Goal: Task Accomplishment & Management: Complete application form

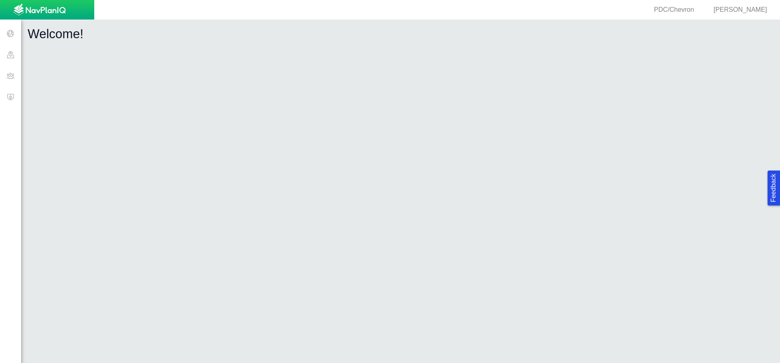
click at [14, 79] on span at bounding box center [10, 75] width 21 height 21
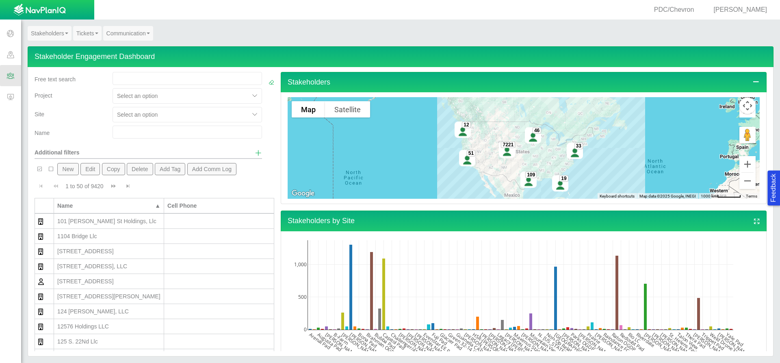
click at [145, 129] on input "text" at bounding box center [188, 132] width 150 height 13
type input "barn"
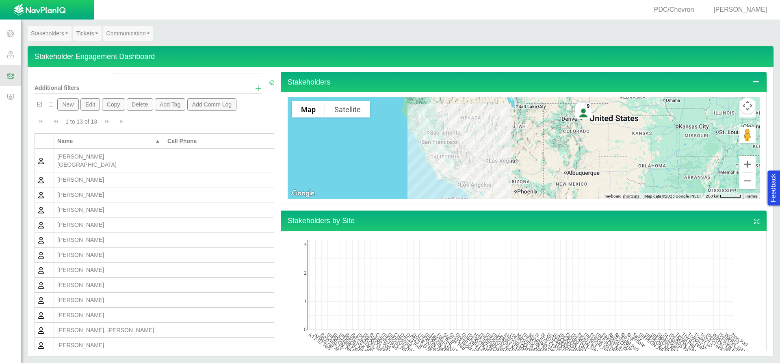
scroll to position [69, 0]
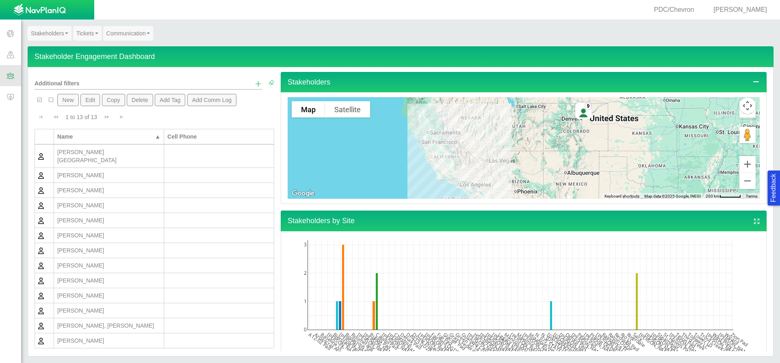
click at [102, 321] on div "[PERSON_NAME], [PERSON_NAME]" at bounding box center [108, 325] width 103 height 8
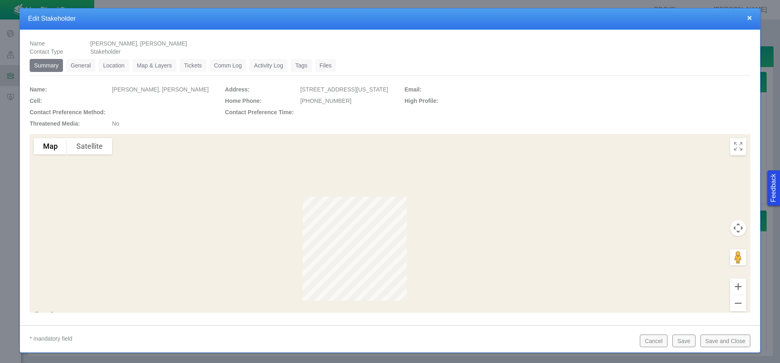
click at [87, 67] on link "General" at bounding box center [80, 65] width 29 height 13
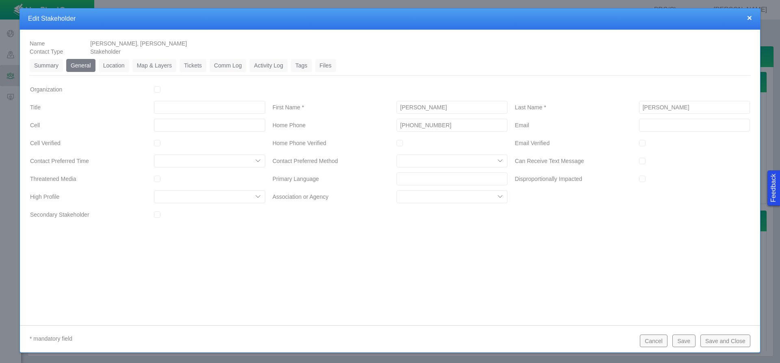
click at [109, 68] on link "Location" at bounding box center [114, 65] width 30 height 13
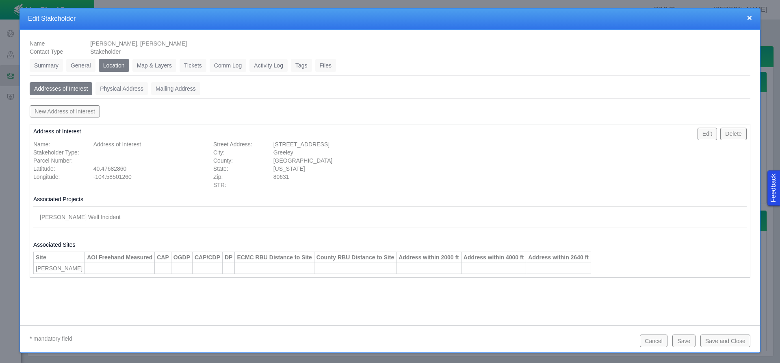
click at [128, 87] on link "Physical Address" at bounding box center [122, 88] width 52 height 13
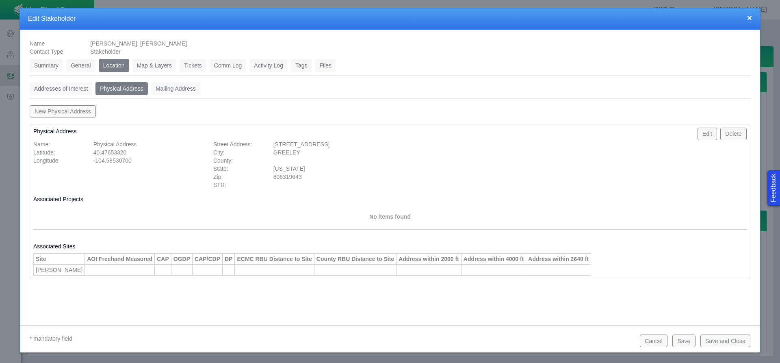
click at [163, 90] on link "Mailing Address" at bounding box center [175, 88] width 49 height 13
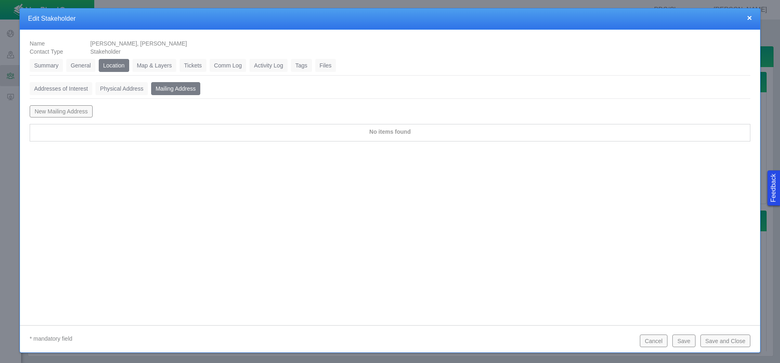
click at [56, 85] on link "Addresses of Interest" at bounding box center [61, 88] width 63 height 13
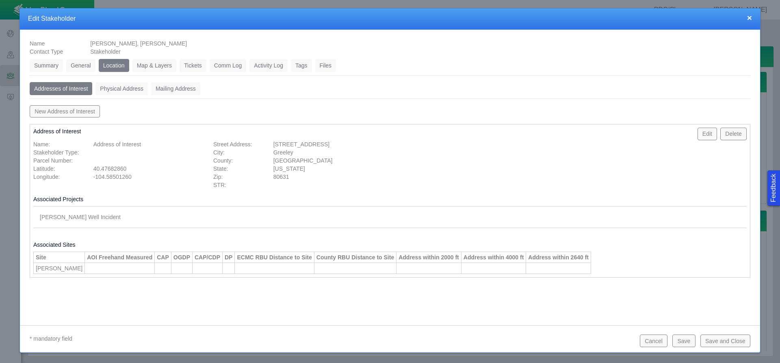
click at [193, 67] on link "Tickets" at bounding box center [193, 65] width 27 height 13
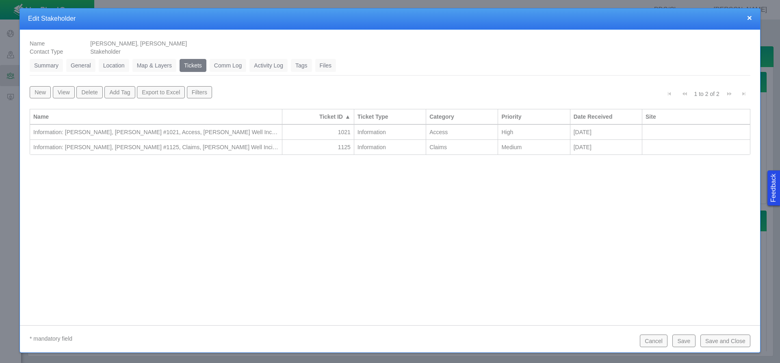
click at [34, 88] on button "New" at bounding box center [40, 92] width 21 height 12
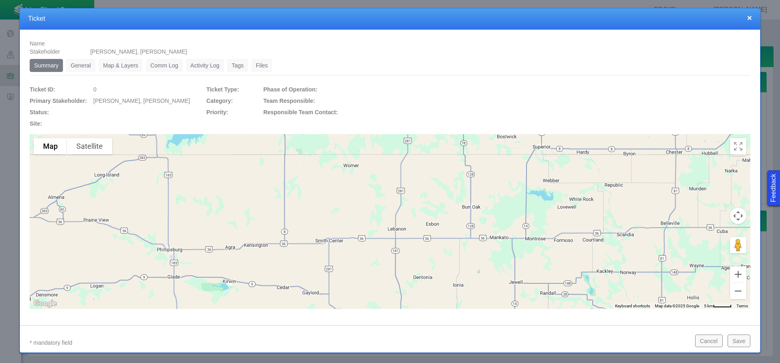
click at [86, 65] on link "General" at bounding box center [80, 65] width 29 height 13
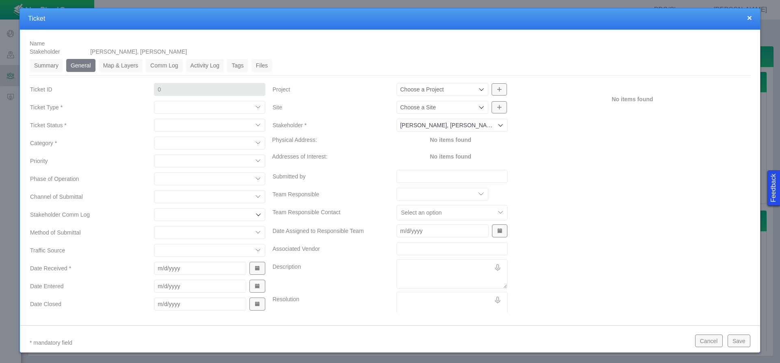
click at [196, 109] on select "Compliment Grievance Grievance Non-Op Information" at bounding box center [209, 107] width 111 height 13
click at [154, 101] on select "Compliment Grievance Grievance Non-Op Information" at bounding box center [209, 107] width 111 height 13
select select "149744687610124099"
click at [207, 129] on select "Closed (resolved) Closed (unreasonable) Closed (unresolved) Open (assigned) Ope…" at bounding box center [209, 125] width 111 height 13
select select "150870587516967847"
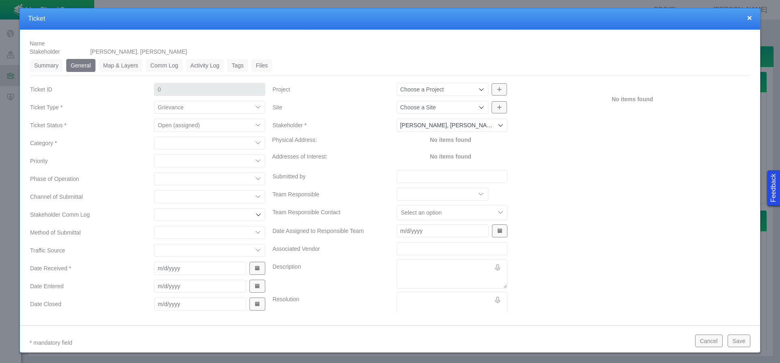
click at [154, 119] on select "Closed (resolved) Closed (unreasonable) Closed (unresolved) Open (assigned) Ope…" at bounding box center [209, 125] width 111 height 13
click at [210, 145] on select "Access Aesthetics Ag/Crops Air Quality Claims Clean-up/Remediation Communicatio…" at bounding box center [209, 143] width 111 height 13
select select "31806672369067656"
click at [154, 137] on select "Access Aesthetics Ag/Crops Air Quality Claims Clean-up/Remediation Communicatio…" at bounding box center [209, 143] width 111 height 13
click at [193, 159] on select "High Medium Low" at bounding box center [209, 160] width 111 height 13
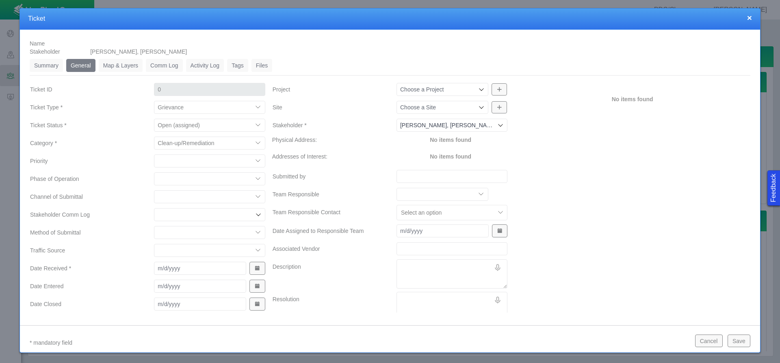
select select "High"
click at [154, 154] on select "High Medium Low" at bounding box center [209, 160] width 111 height 13
click at [190, 180] on select "Completions Drilling Production Reclamation Planning/Permitting Workover P&A Un…" at bounding box center [209, 178] width 111 height 13
select select "92605267337849037"
click at [154, 172] on select "Completions Drilling Production Reclamation Planning/Permitting Workover P&A Un…" at bounding box center [209, 178] width 111 height 13
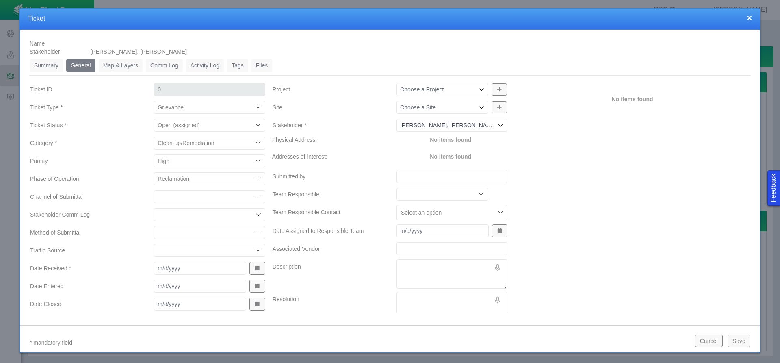
click at [166, 198] on select "ECMC Community Relations LGD Website/Microsite HSE Local Elected Official Surfa…" at bounding box center [209, 196] width 111 height 13
select select "81909218222848354"
click at [154, 190] on select "ECMC Community Relations LGD Website/Microsite HSE Local Elected Official Surfa…" at bounding box center [209, 196] width 111 height 13
click at [187, 234] on select "Email In Person Mail Phone" at bounding box center [209, 232] width 111 height 13
select select "155092712167575582"
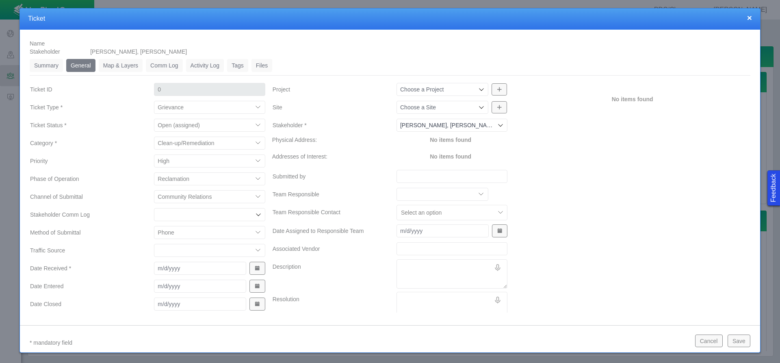
click at [154, 226] on select "Email In Person Mail Phone" at bounding box center [209, 232] width 111 height 13
click at [182, 250] on select "ECMC Proactive Engagement Local Government Website Courtesy Communication Commu…" at bounding box center [209, 250] width 111 height 13
click at [134, 254] on label "Traffic Source" at bounding box center [86, 250] width 124 height 15
click at [154, 254] on select "ECMC Proactive Engagement Local Government Website Courtesy Communication Commu…" at bounding box center [209, 250] width 111 height 13
click at [256, 269] on span "Show Date Picker" at bounding box center [257, 268] width 6 height 6
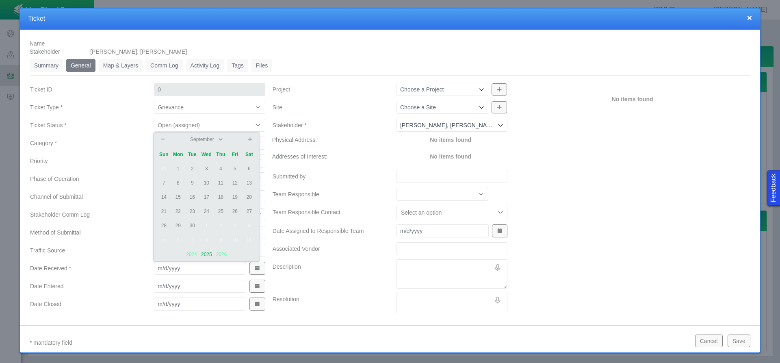
click at [235, 195] on td "19" at bounding box center [235, 197] width 14 height 14
type input "[DATE]"
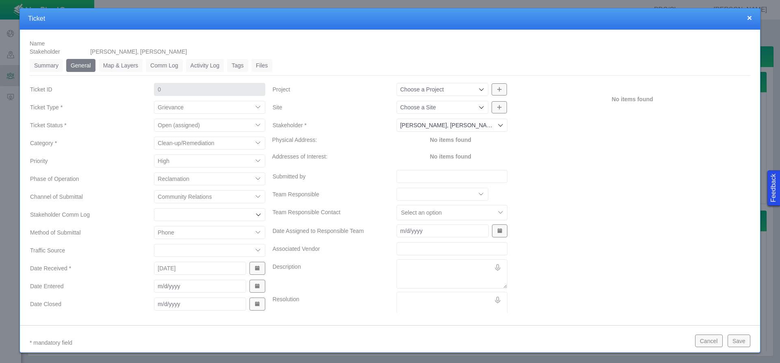
click at [254, 284] on span "Show Date Picker" at bounding box center [257, 286] width 6 height 6
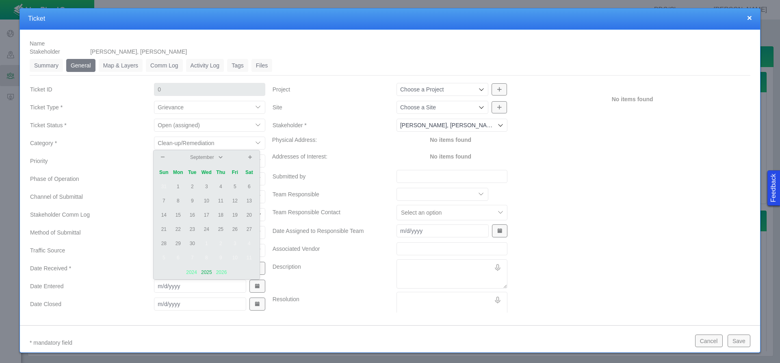
click at [219, 228] on td "25" at bounding box center [221, 229] width 14 height 14
type input "[DATE]"
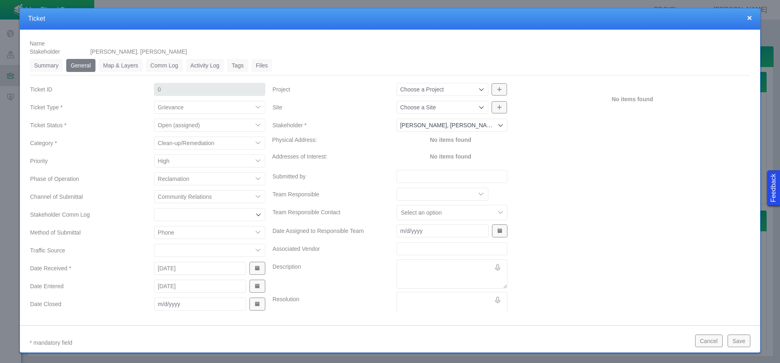
click at [478, 87] on icon at bounding box center [481, 89] width 7 height 7
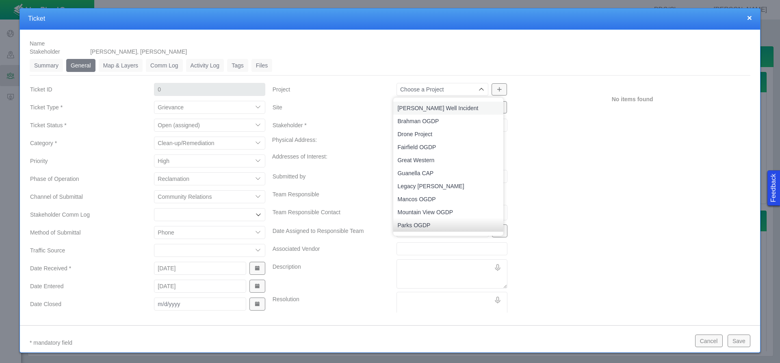
click at [463, 113] on li "[PERSON_NAME] Well Incident" at bounding box center [448, 108] width 110 height 13
type input "[PERSON_NAME] Well Incident"
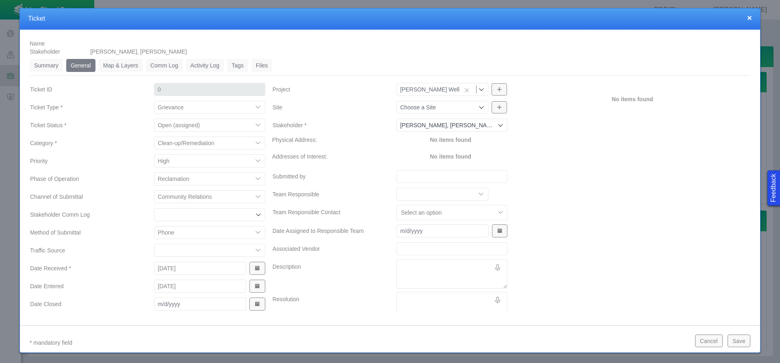
type input "1258"
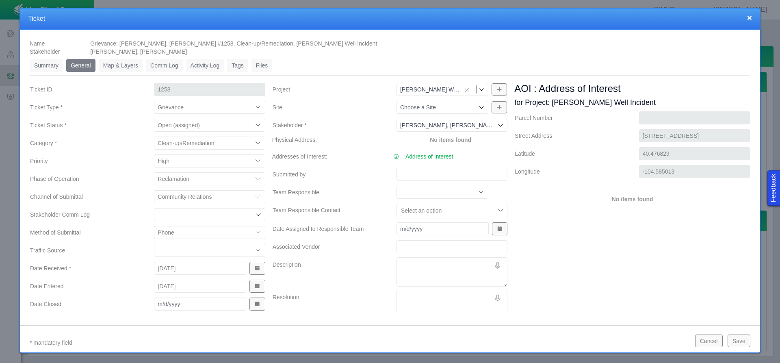
click at [426, 171] on input "Submitted by" at bounding box center [452, 174] width 111 height 13
type input "[PERSON_NAME]"
click at [408, 266] on textarea "Description" at bounding box center [452, 271] width 111 height 29
type textarea "x"
type textarea "r"
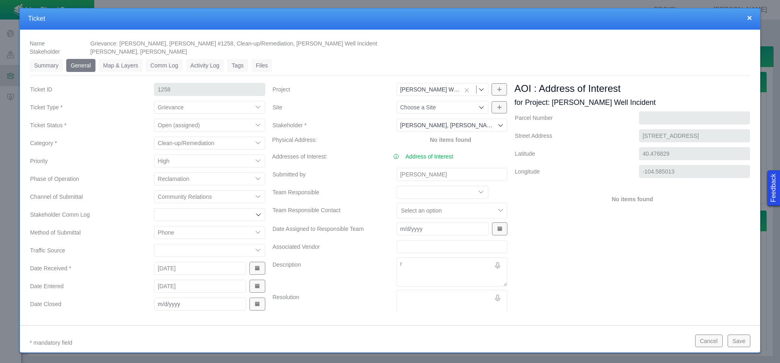
type textarea "x"
type textarea "re"
type textarea "x"
type textarea "reC"
type textarea "x"
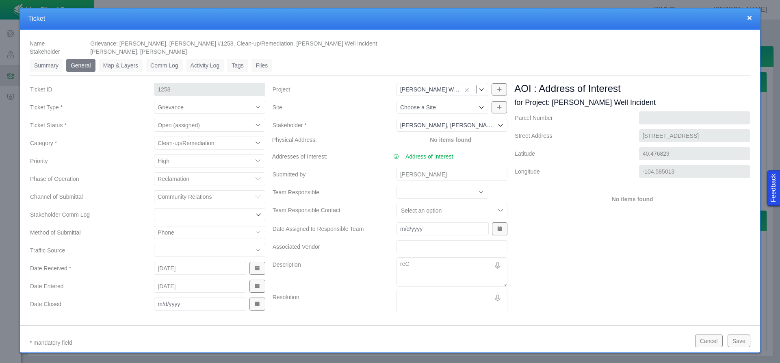
type textarea "reCE"
type textarea "x"
type textarea "reCEI"
type textarea "x"
type textarea "reCEIV"
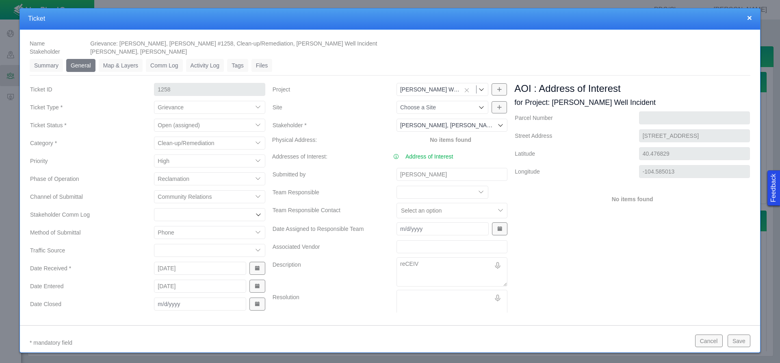
type textarea "x"
type textarea "reCEIVE"
type textarea "x"
type textarea "reCEIVED"
type textarea "x"
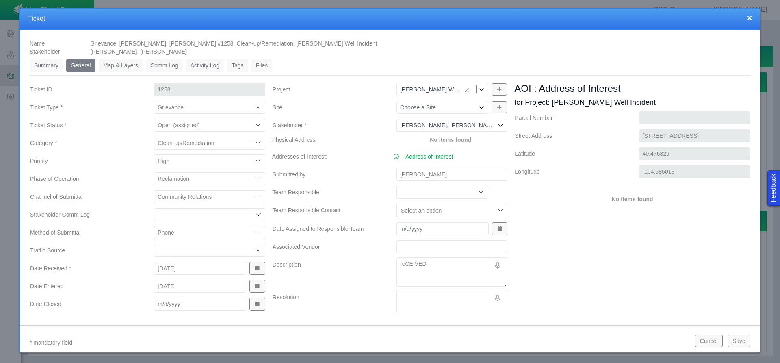
type textarea "reCEIVED"
type textarea "x"
type textarea "reCEIVED C"
type textarea "x"
type textarea "reCEIVED CA"
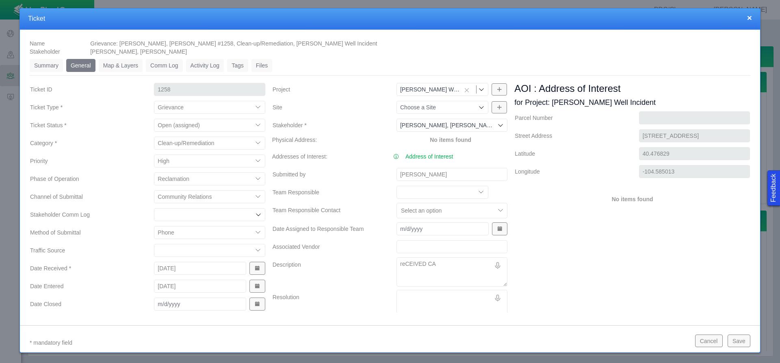
type textarea "x"
type textarea "reCEIVED C"
type textarea "x"
type textarea "reCEIVED"
type textarea "x"
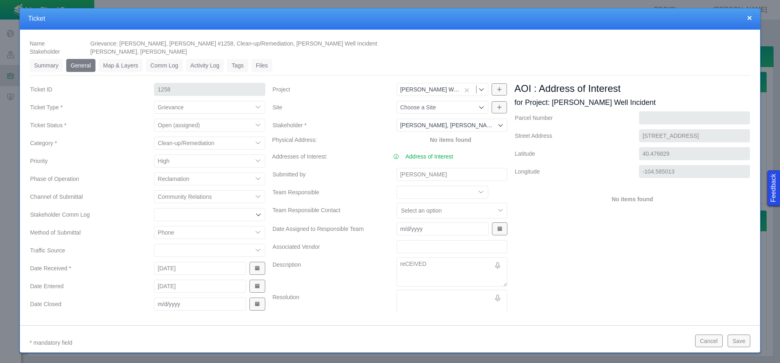
type textarea "reCEIVED"
type textarea "x"
type textarea "reCEIVE"
type textarea "x"
type textarea "reCEIV"
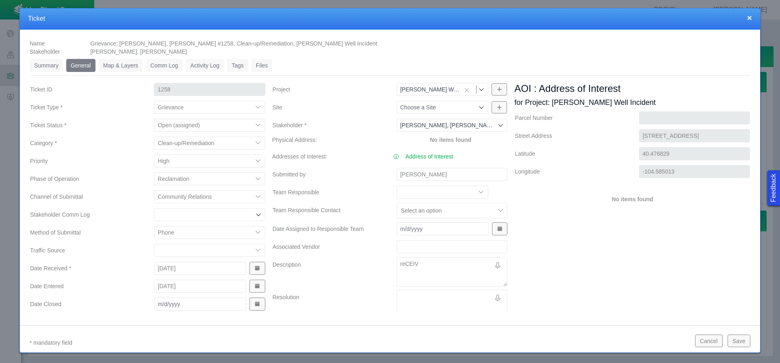
type textarea "x"
type textarea "reCEI"
type textarea "x"
type textarea "reCE"
type textarea "x"
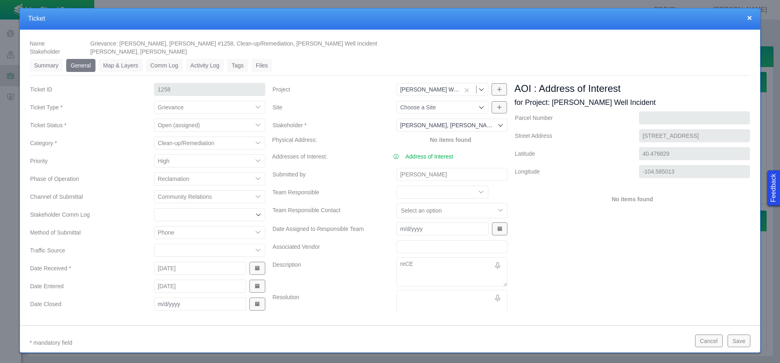
type textarea "reC"
type textarea "x"
type textarea "re"
type textarea "x"
type textarea "r"
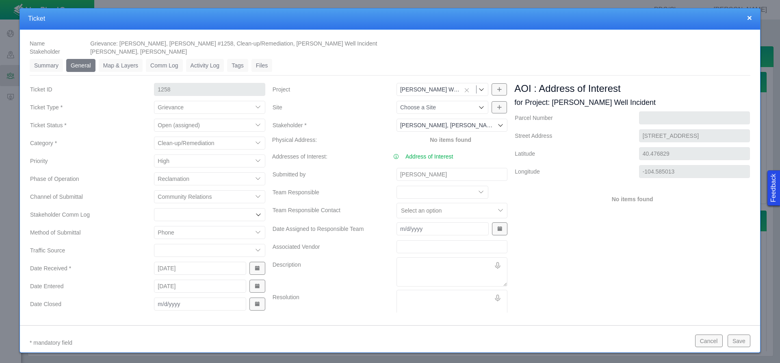
type textarea "x"
type textarea "R"
type textarea "x"
type textarea "Re"
type textarea "x"
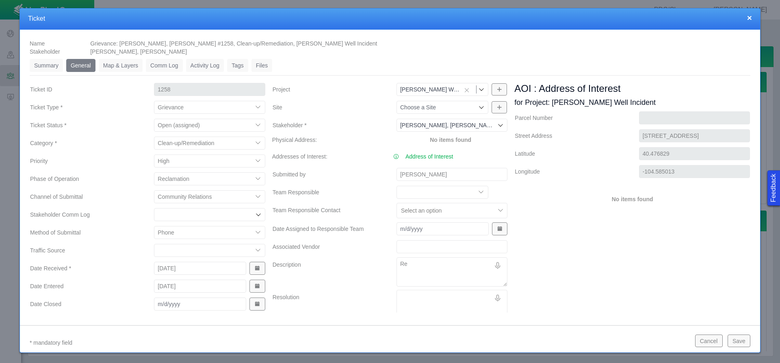
type textarea "Rec"
type textarea "x"
type textarea "Rece"
type textarea "x"
type textarea "Recei"
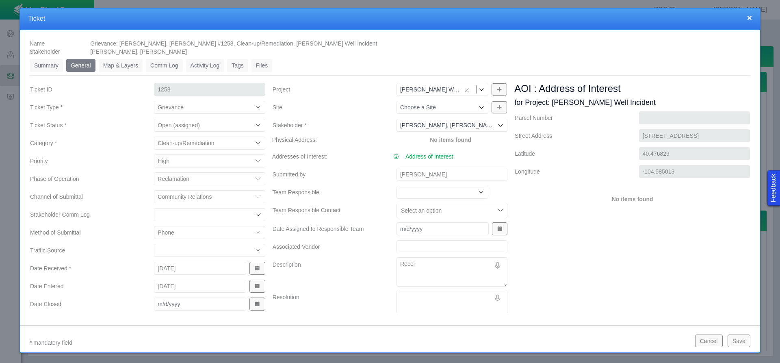
type textarea "x"
type textarea "Receiv"
type textarea "x"
type textarea "Receive"
type textarea "x"
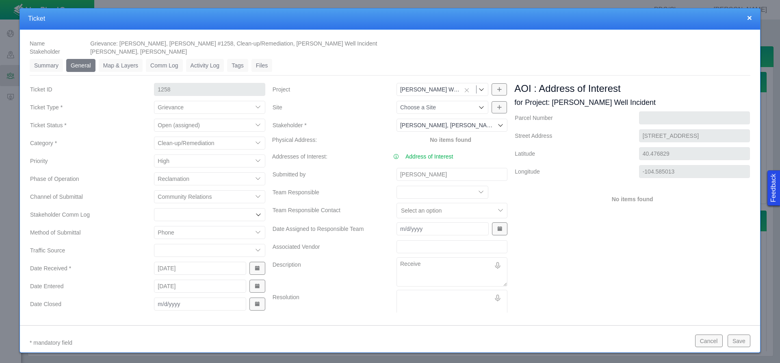
type textarea "Received"
type textarea "x"
type textarea "Received"
type textarea "x"
type textarea "Received c"
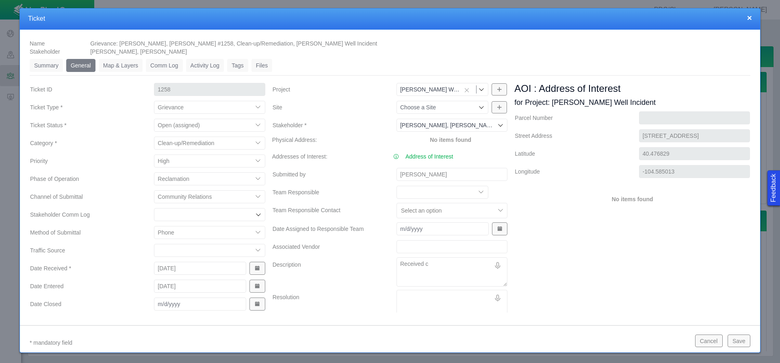
type textarea "x"
type textarea "Received ca"
type textarea "x"
type textarea "Received cal"
type textarea "x"
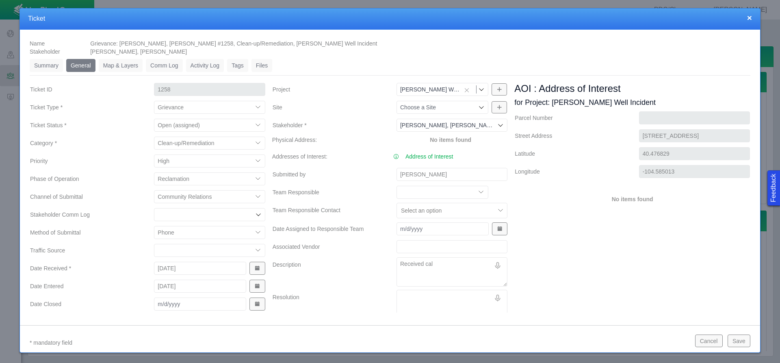
type textarea "Received call"
type textarea "x"
type textarea "Received call"
type textarea "x"
type textarea "Received call r"
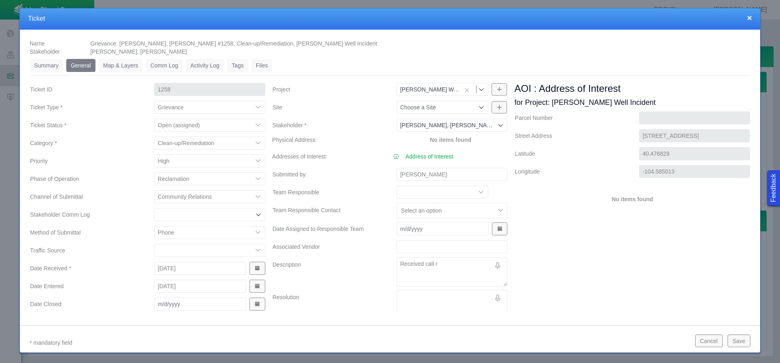
type textarea "x"
type textarea "Received call re"
type textarea "x"
type textarea "Received call reg"
type textarea "x"
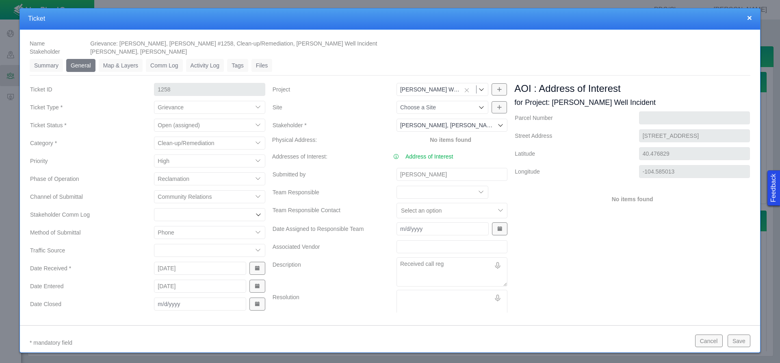
type textarea "Received call rega"
type textarea "x"
type textarea "Received call regar"
type textarea "x"
type textarea "Received call regard"
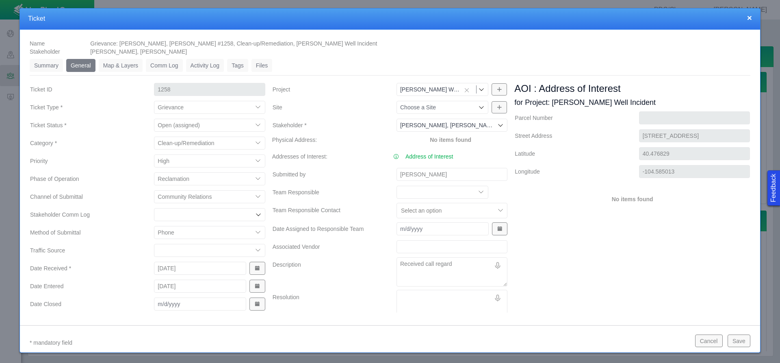
type textarea "x"
type textarea "Received call regardi"
type textarea "x"
type textarea "Received call regardin"
type textarea "x"
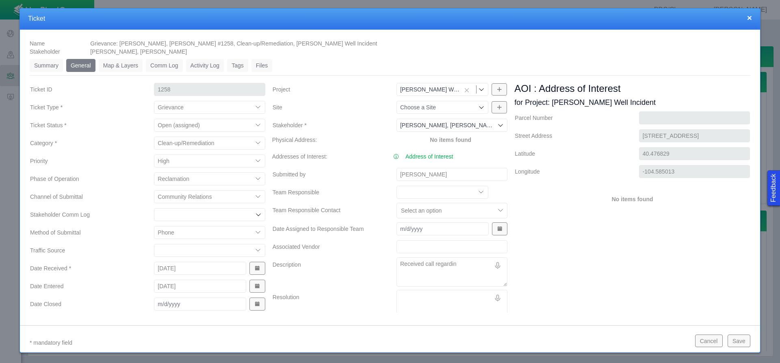
type textarea "Received call regarding"
type textarea "x"
type textarea "Received call regarding"
type textarea "x"
type textarea "Received call regarding c"
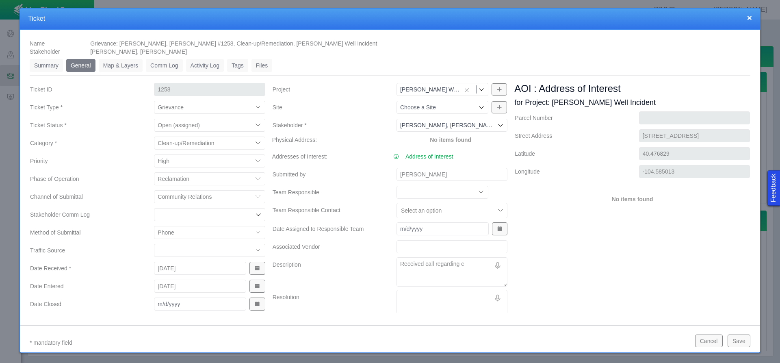
type textarea "x"
type textarea "Received call regarding co"
type textarea "x"
type textarea "Received call regarding con"
type textarea "x"
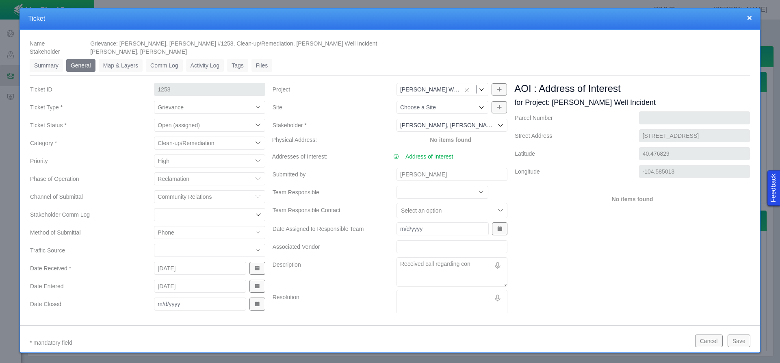
type textarea "Received call regarding cont"
type textarea "x"
type textarea "Received call regarding conta"
type textarea "x"
type textarea "Received call regarding contam"
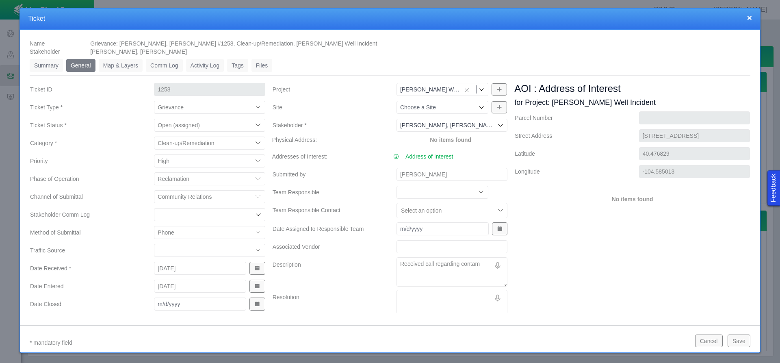
type textarea "x"
type textarea "Received call regarding contami"
type textarea "x"
type textarea "Received call regarding contamin"
type textarea "x"
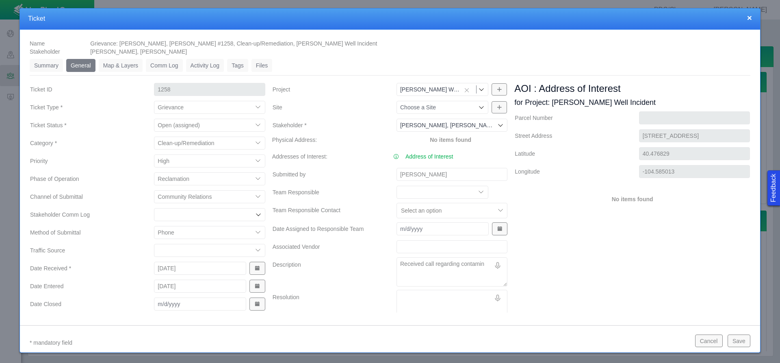
type textarea "Received call regarding contamina"
type textarea "x"
type textarea "Received call regarding contaminat"
type textarea "x"
type textarea "Received call regarding contaminati"
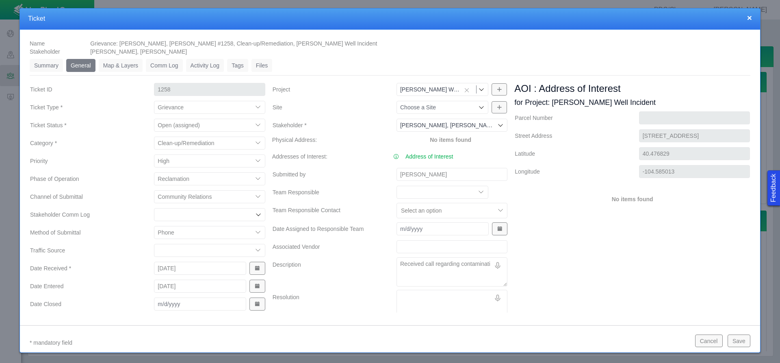
type textarea "x"
type textarea "Received call regarding contaminatio"
type textarea "x"
type textarea "Received call regarding contamination"
type textarea "x"
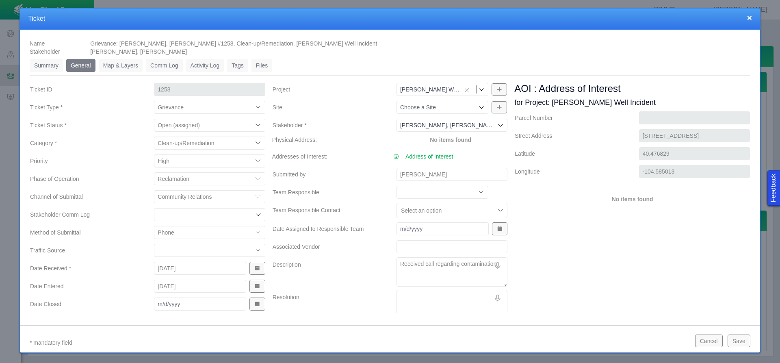
type textarea "Received call regarding contamination"
type textarea "x"
type textarea "Received call regarding contamination i"
type textarea "x"
type textarea "Received call regarding contamination in"
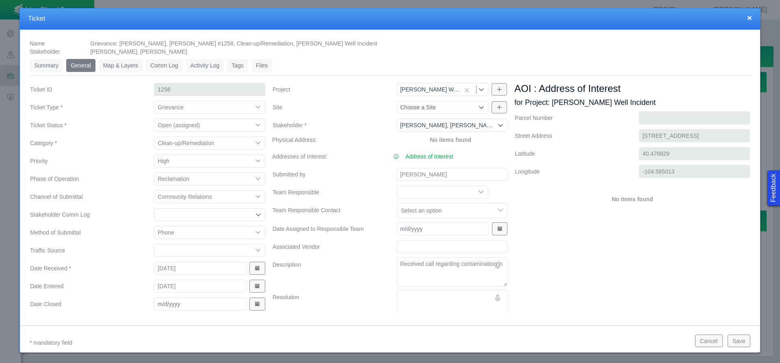
type textarea "x"
type textarea "Received call regarding contamination in"
type textarea "x"
type textarea "Received call regarding contamination in t"
type textarea "x"
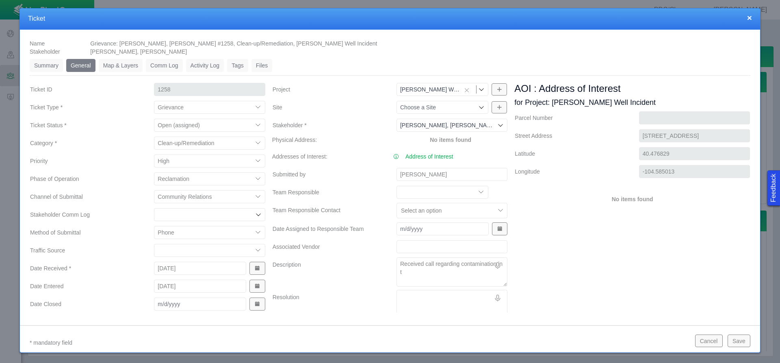
type textarea "Received call regarding contamination in th"
type textarea "x"
type textarea "Received call regarding contamination in the"
type textarea "x"
type textarea "Received call regarding contamination in the"
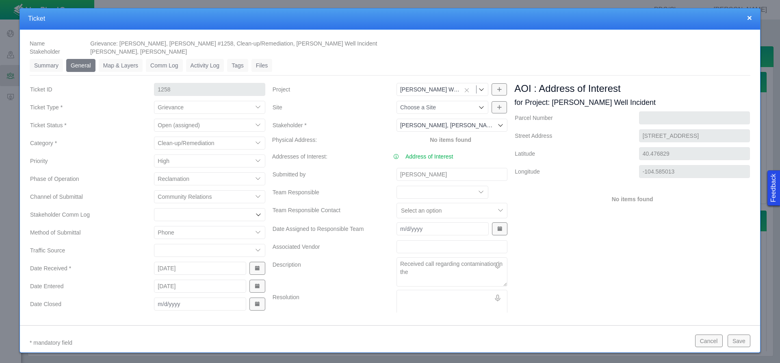
type textarea "x"
type textarea "Received call regarding contamination in the f"
type textarea "x"
type textarea "Received call regarding contamination in the fi"
type textarea "x"
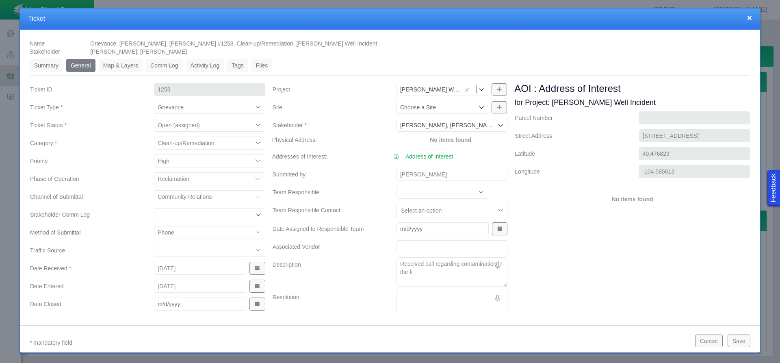
type textarea "Received call regarding contamination in the fie"
type textarea "x"
type textarea "Received call regarding contamination in the fiel"
type textarea "x"
type textarea "Received call regarding contamination in the field"
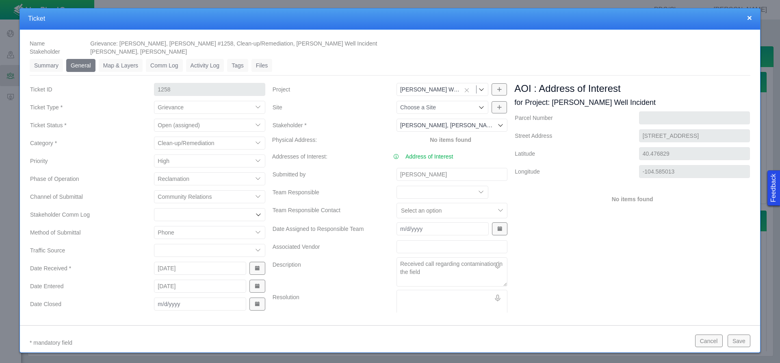
type textarea "x"
type textarea "Received call regarding contamination in the fiel"
type textarea "x"
type textarea "Received call regarding contamination in the fie"
type textarea "x"
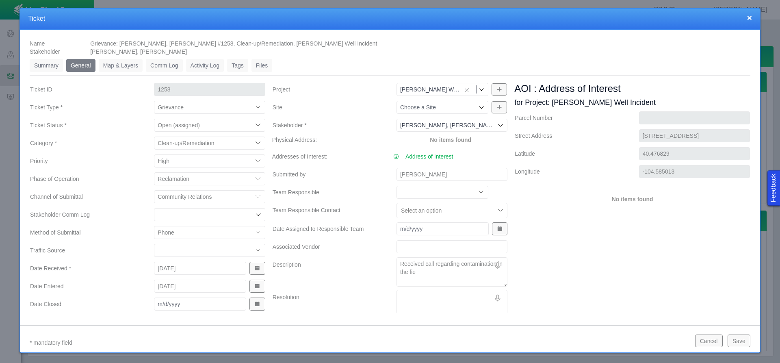
type textarea "Received call regarding contamination in the fi"
type textarea "x"
type textarea "Received call regarding contamination in the f"
type textarea "x"
type textarea "Received call regarding contamination in the"
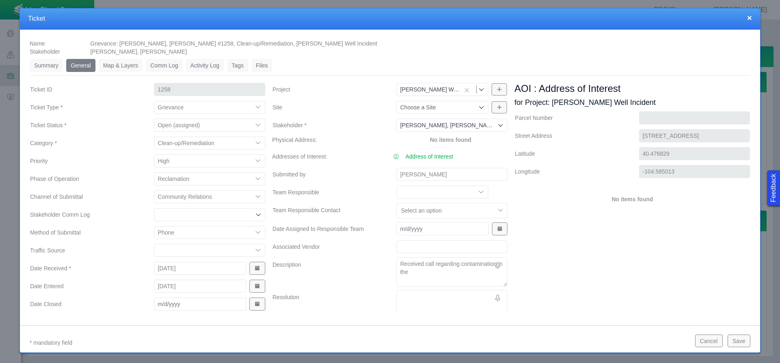
type textarea "x"
type textarea "Received call regarding contamination in the"
type textarea "x"
type textarea "Received call regarding contamination in th"
type textarea "x"
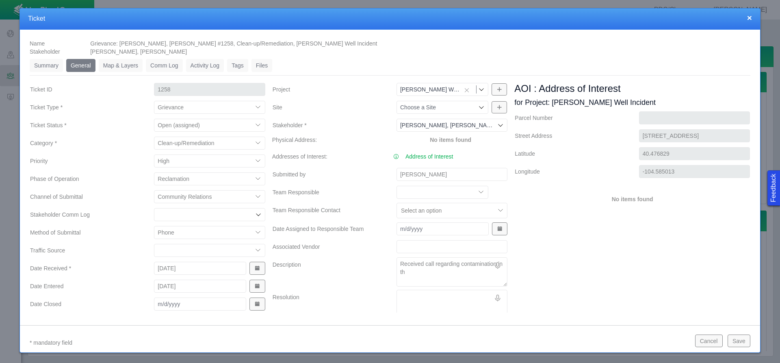
type textarea "Received call regarding contamination in t"
type textarea "x"
type textarea "Received call regarding contamination in"
type textarea "x"
type textarea "Received call regarding contamination in"
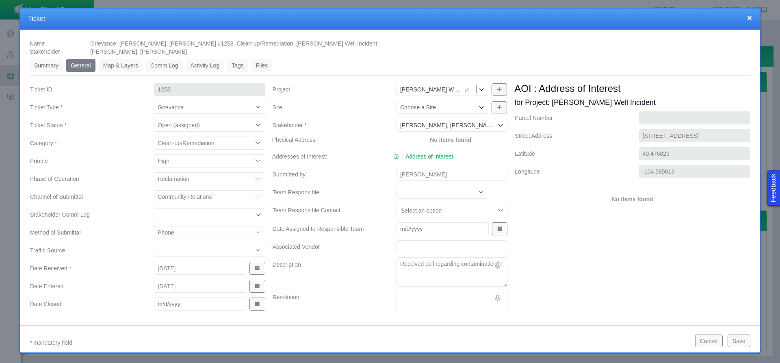
type textarea "x"
type textarea "Received call regarding contamination in"
type textarea "x"
type textarea "Received call regarding contamination in"
type textarea "x"
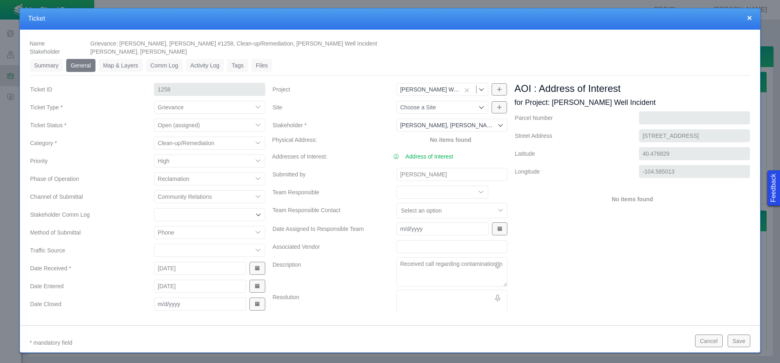
type textarea "Received call regarding contamination i"
type textarea "x"
type textarea "Received call regarding contamination"
type textarea "x"
type textarea "Received call regarding contamination"
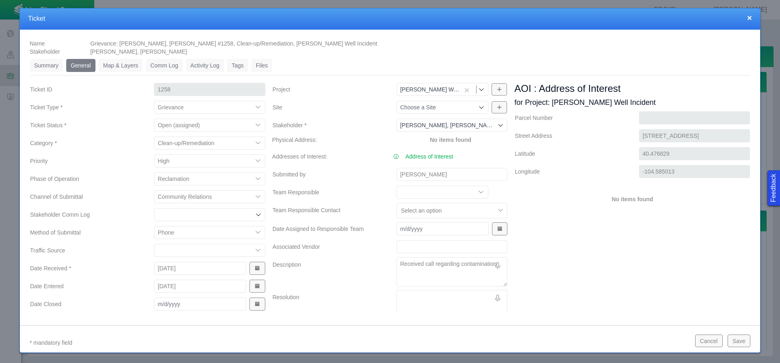
type textarea "x"
type textarea "Received call regarding contamination"
type textarea "x"
type textarea "Received call regarding contamination o"
type textarea "x"
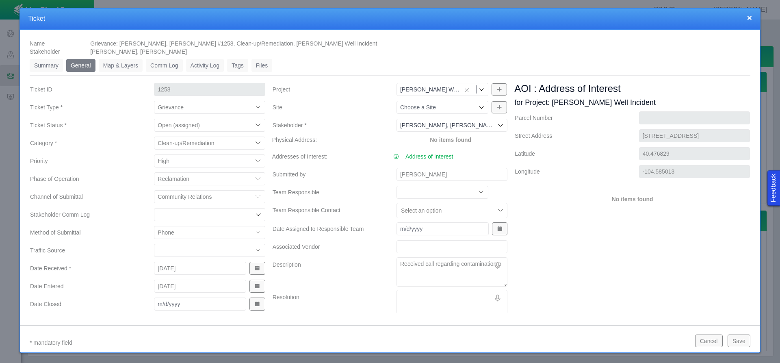
type textarea "Received call regarding contamination on"
type textarea "x"
type textarea "Received call regarding contamination on"
type textarea "x"
type textarea "Received call regarding contamination on t"
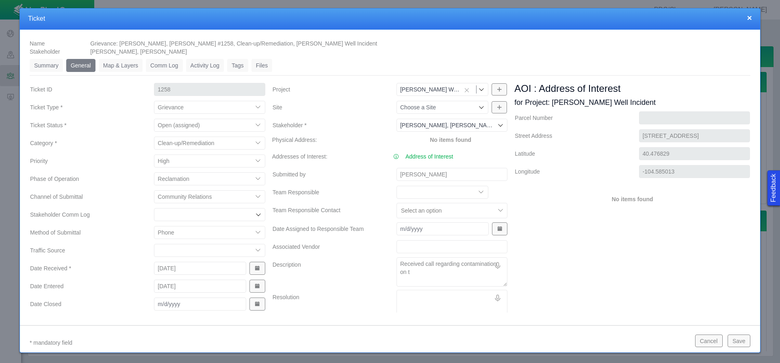
type textarea "x"
type textarea "Received call regarding contamination on th"
type textarea "x"
type textarea "Received call regarding contamination on the"
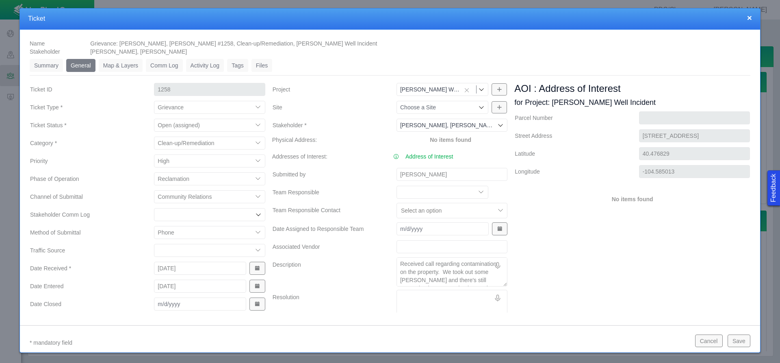
click at [743, 339] on button "Save" at bounding box center [739, 340] width 23 height 12
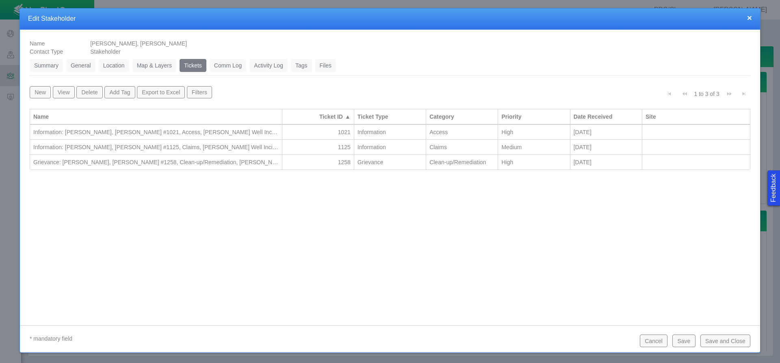
click at [721, 344] on button "Save and Close" at bounding box center [726, 340] width 50 height 12
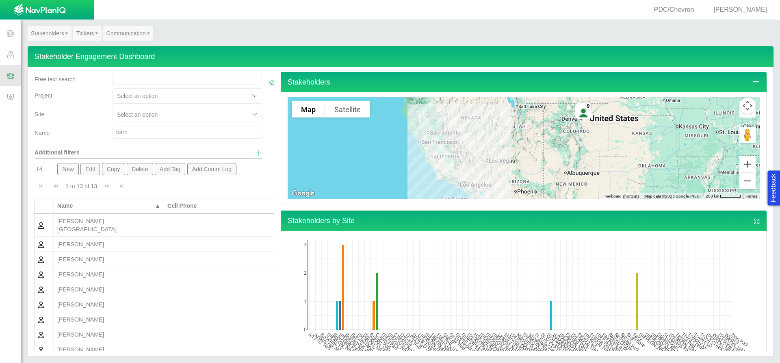
click at [142, 132] on input "barn" at bounding box center [188, 132] width 150 height 13
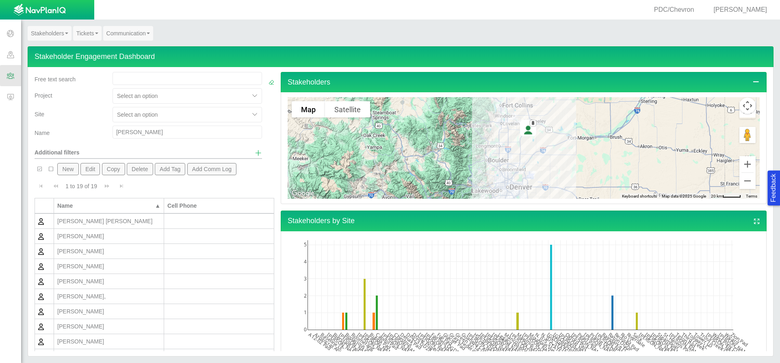
click at [124, 238] on div "[PERSON_NAME]" at bounding box center [108, 236] width 103 height 8
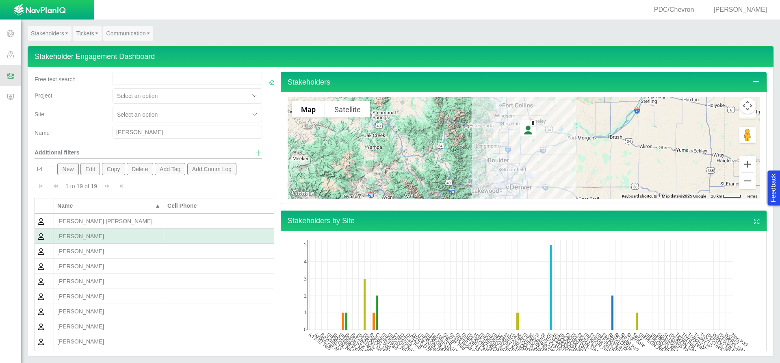
click at [124, 238] on div "[PERSON_NAME]" at bounding box center [108, 236] width 103 height 8
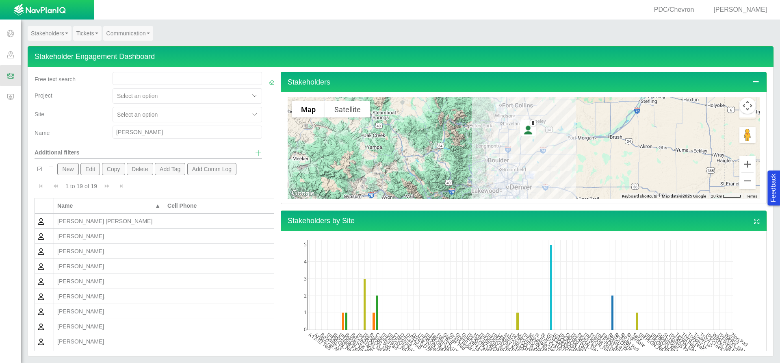
click at [124, 238] on div "[PERSON_NAME]" at bounding box center [108, 236] width 103 height 8
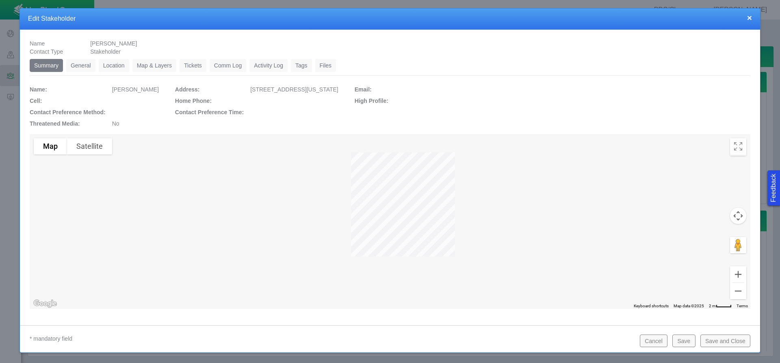
click at [222, 65] on link "Comm Log" at bounding box center [228, 65] width 37 height 13
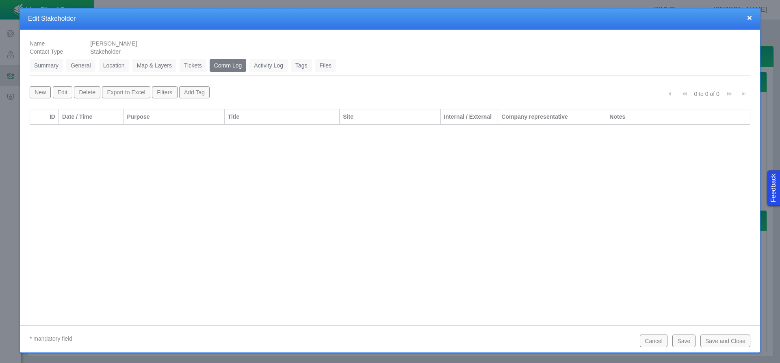
click at [267, 67] on link "Activity Log" at bounding box center [269, 65] width 38 height 13
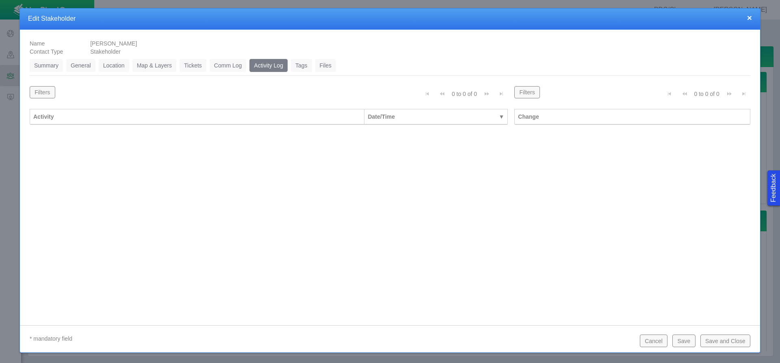
click at [186, 63] on link "Tickets" at bounding box center [193, 65] width 27 height 13
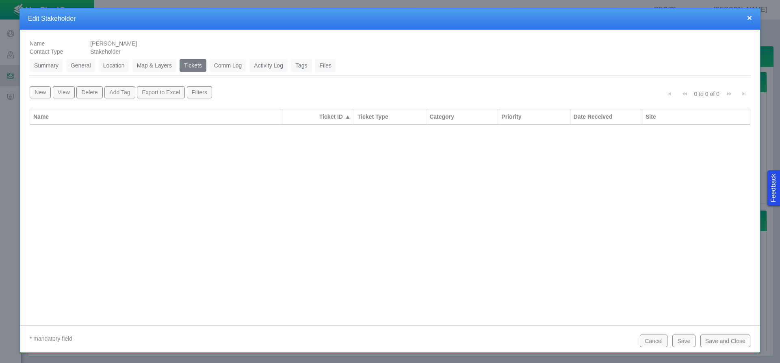
click at [162, 62] on link "Map & Layers" at bounding box center [154, 65] width 44 height 13
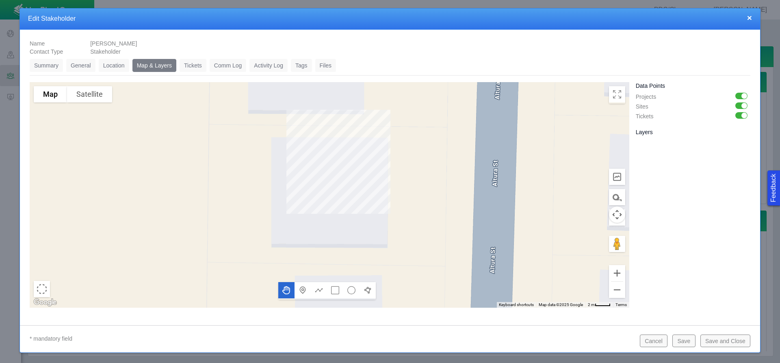
click at [126, 66] on link "Location" at bounding box center [114, 65] width 30 height 13
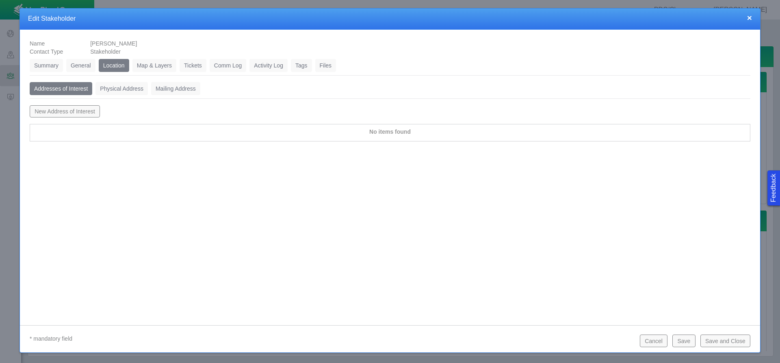
click at [87, 65] on link "General" at bounding box center [80, 65] width 29 height 13
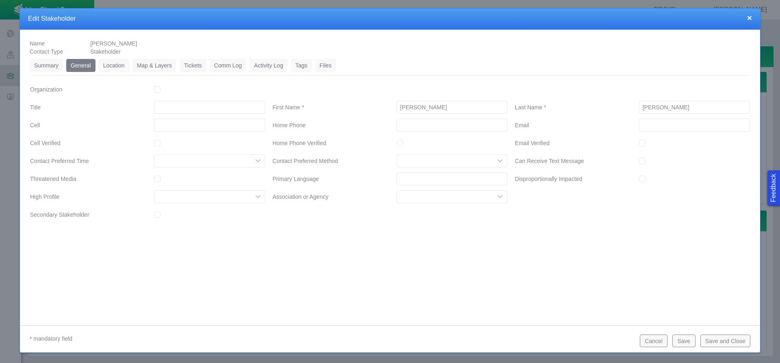
click at [228, 67] on link "Comm Log" at bounding box center [228, 65] width 37 height 13
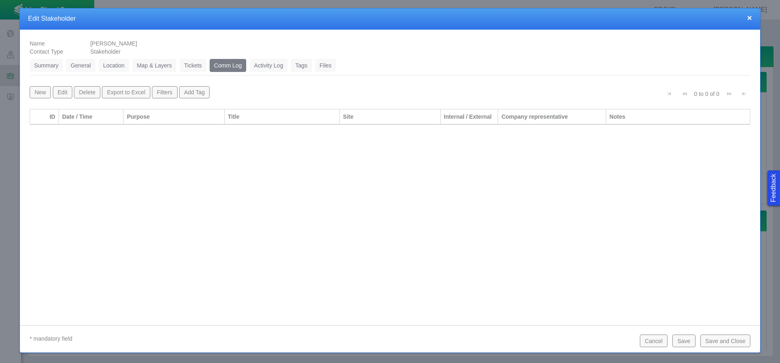
click at [260, 66] on link "Activity Log" at bounding box center [269, 65] width 38 height 13
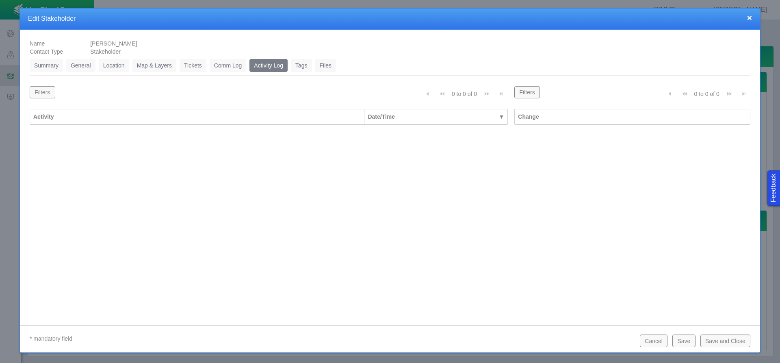
click at [188, 68] on link "Tickets" at bounding box center [193, 65] width 27 height 13
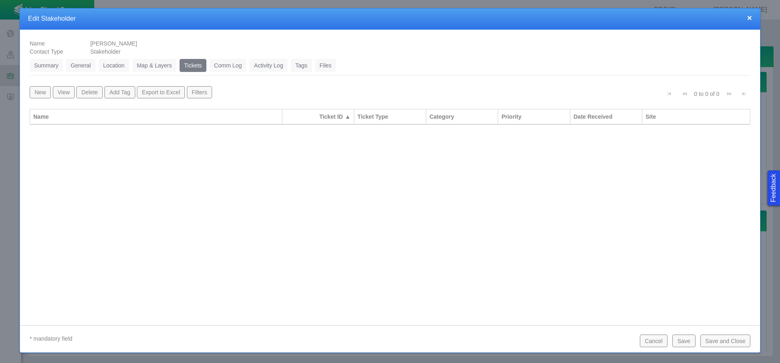
click at [111, 65] on link "Location" at bounding box center [114, 65] width 30 height 13
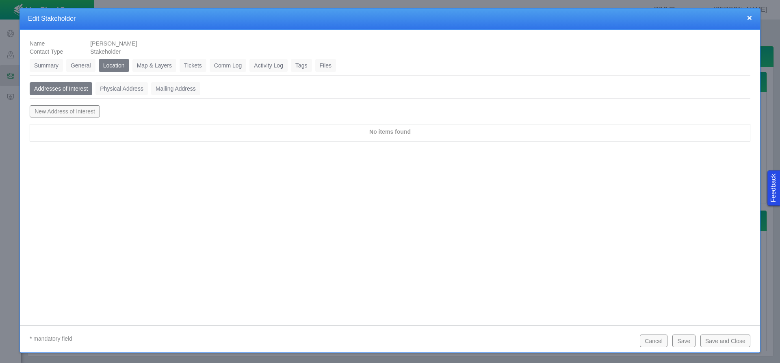
click at [87, 65] on link "General" at bounding box center [80, 65] width 29 height 13
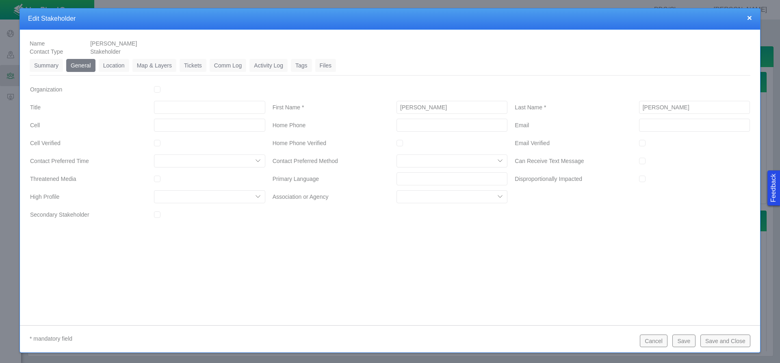
click at [111, 64] on link "Location" at bounding box center [114, 65] width 30 height 13
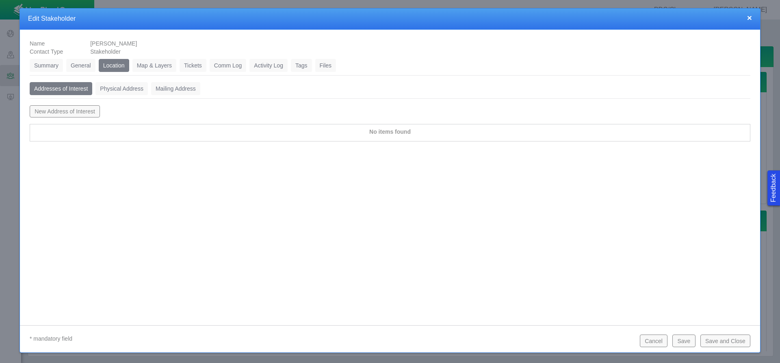
click at [112, 78] on div "Summary 0 General 0 Location 0 Map & Layers 0 Tickets 0 Comm Log 0 Activity Log…" at bounding box center [390, 103] width 721 height 89
click at [119, 86] on link "Physical Address" at bounding box center [122, 88] width 52 height 13
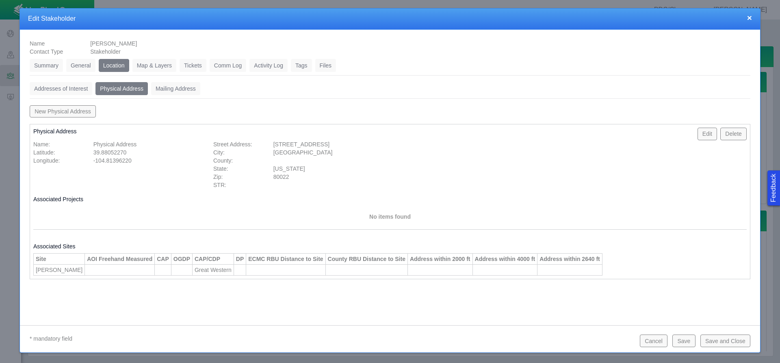
click at [752, 18] on button "×" at bounding box center [749, 17] width 5 height 9
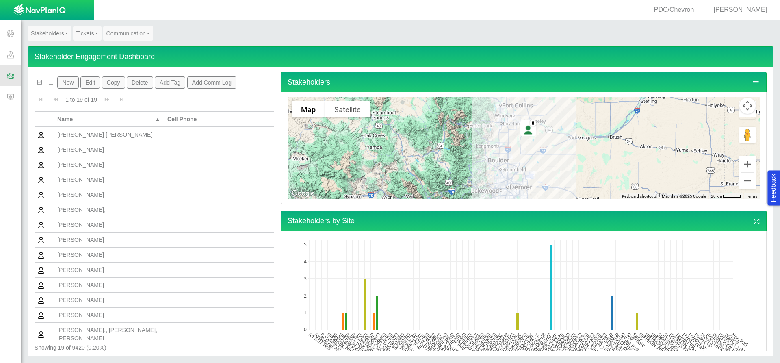
click at [109, 245] on td "[PERSON_NAME]" at bounding box center [109, 239] width 110 height 15
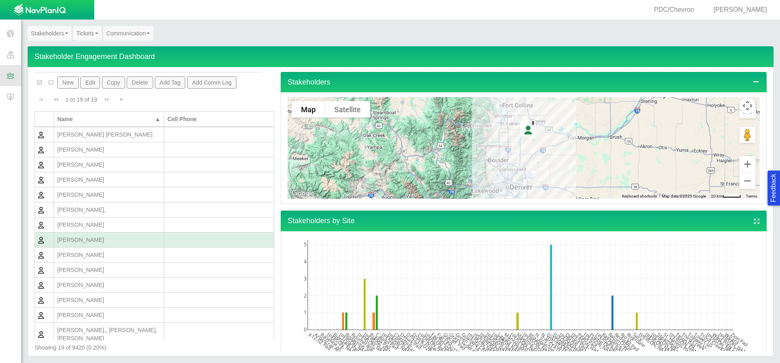
click at [109, 245] on td "[PERSON_NAME]" at bounding box center [109, 239] width 110 height 15
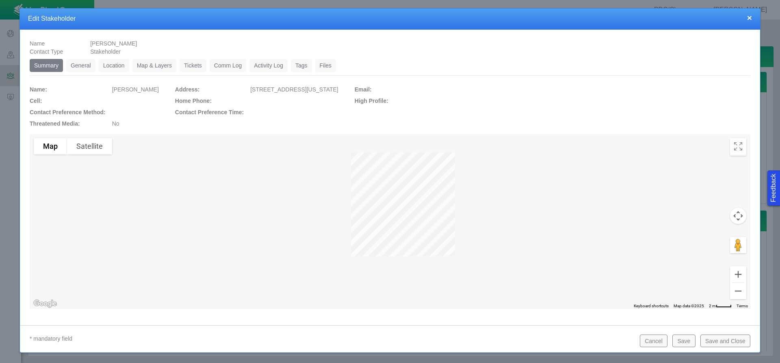
click at [78, 65] on link "General" at bounding box center [80, 65] width 29 height 13
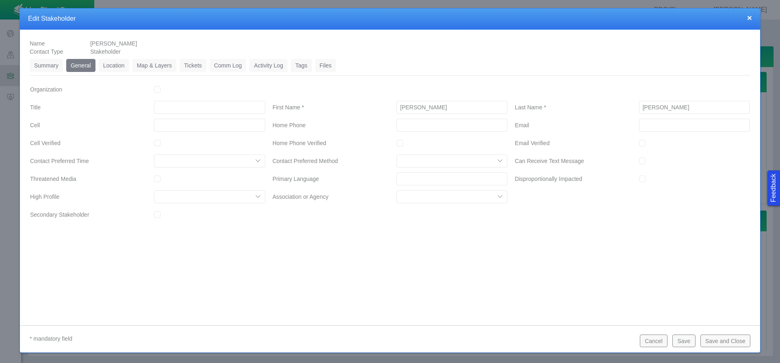
drag, startPoint x: 113, startPoint y: 68, endPoint x: 140, endPoint y: 72, distance: 26.7
click at [114, 68] on link "Location" at bounding box center [114, 65] width 30 height 13
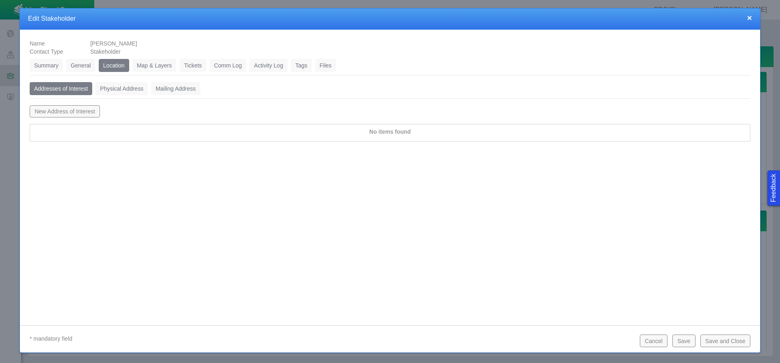
click at [189, 87] on link "Mailing Address" at bounding box center [175, 88] width 49 height 13
click at [137, 89] on link "Physical Address" at bounding box center [122, 88] width 52 height 13
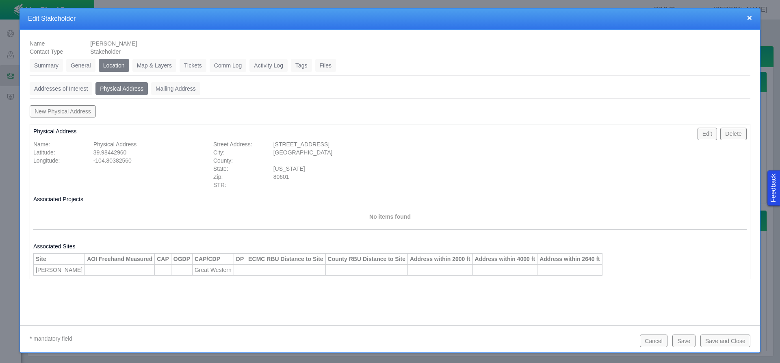
click at [161, 64] on link "Map & Layers" at bounding box center [154, 65] width 44 height 13
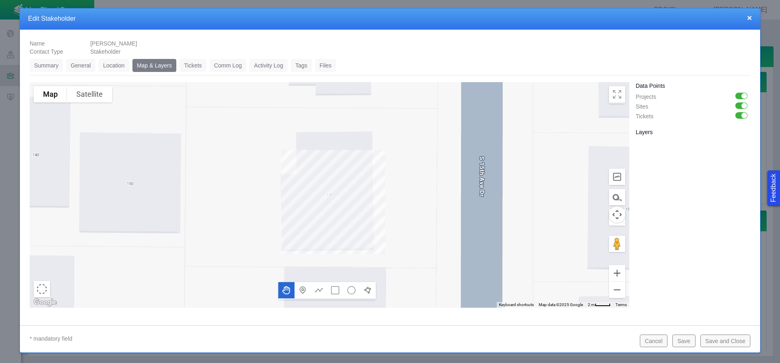
click at [203, 64] on link "Tickets" at bounding box center [193, 65] width 27 height 13
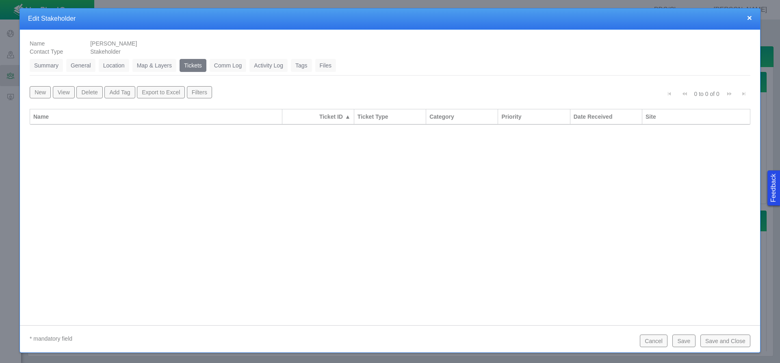
click at [235, 66] on link "Comm Log" at bounding box center [228, 65] width 37 height 13
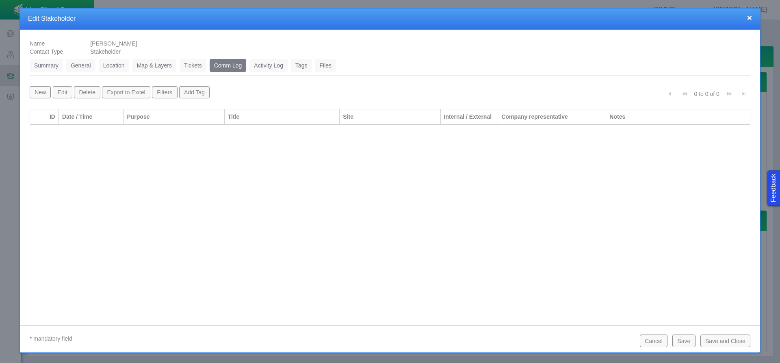
click at [270, 65] on link "Activity Log" at bounding box center [269, 65] width 38 height 13
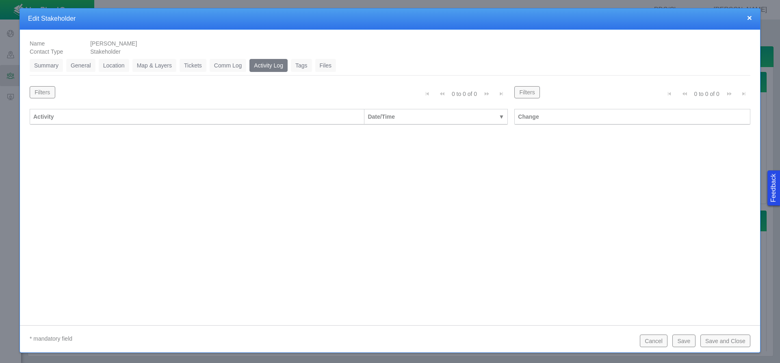
click at [652, 341] on button "Cancel" at bounding box center [654, 340] width 28 height 12
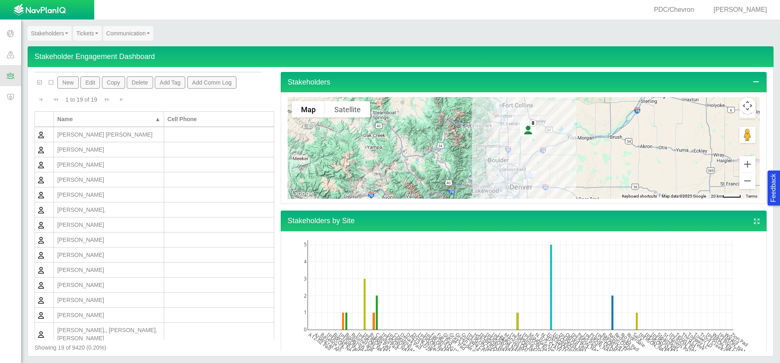
click at [17, 206] on div "Projects Sites CRM Noise" at bounding box center [47, 191] width 94 height 337
click at [162, 100] on div "1 to 19 of 19 Currently showing 1 to 19 of 19" at bounding box center [155, 99] width 240 height 15
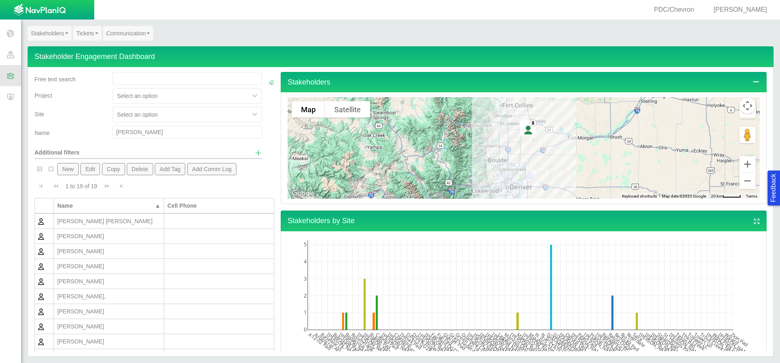
click at [135, 128] on input "[PERSON_NAME]" at bounding box center [188, 132] width 150 height 13
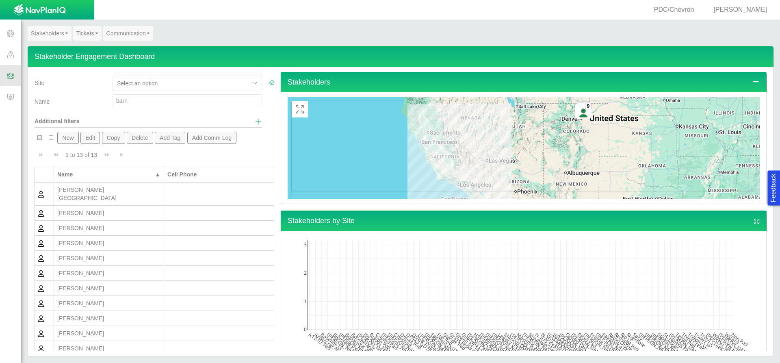
scroll to position [69, 0]
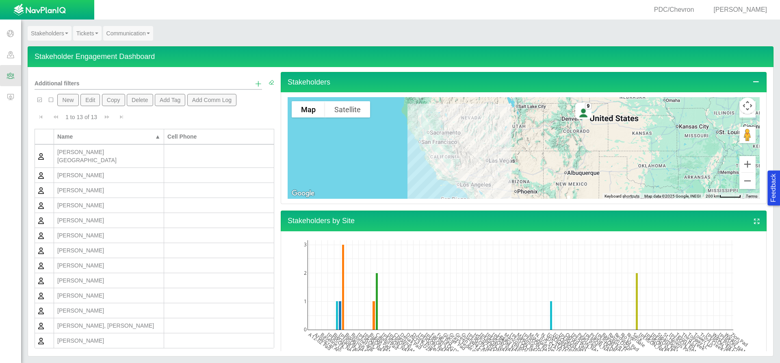
click at [128, 321] on div "[PERSON_NAME], [PERSON_NAME]" at bounding box center [108, 325] width 103 height 8
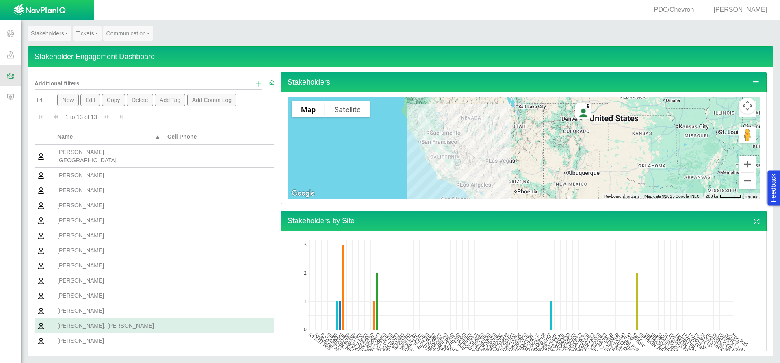
click at [128, 321] on div "[PERSON_NAME], [PERSON_NAME]" at bounding box center [108, 325] width 103 height 8
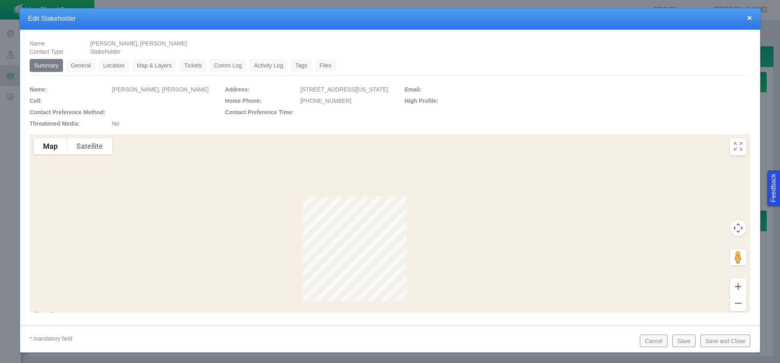
drag, startPoint x: 400, startPoint y: 90, endPoint x: 276, endPoint y: 89, distance: 123.6
click at [297, 89] on div "[STREET_ADDRESS][US_STATE]" at bounding box center [349, 87] width 104 height 11
copy span "[STREET_ADDRESS][US_STATE]"
drag, startPoint x: 316, startPoint y: 100, endPoint x: 276, endPoint y: 100, distance: 40.2
click at [297, 100] on div "[PHONE_NUMBER]" at bounding box center [349, 98] width 104 height 11
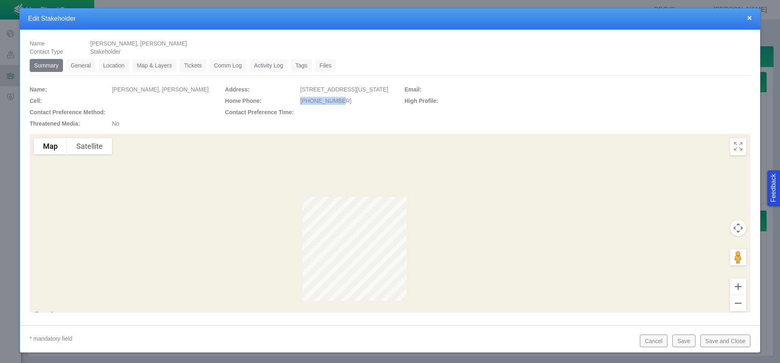
copy span "[PHONE_NUMBER]"
click at [731, 345] on button "Save and Close" at bounding box center [726, 340] width 50 height 12
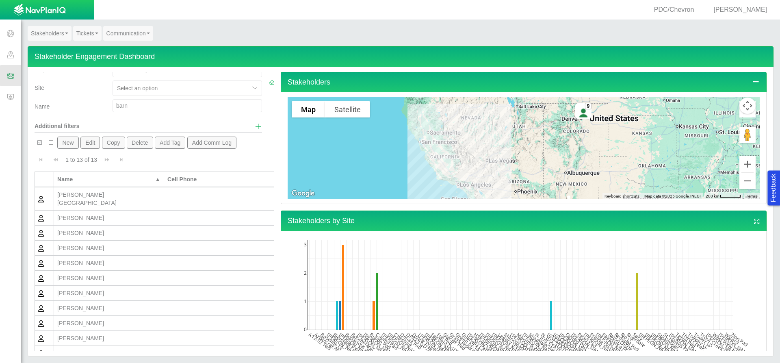
scroll to position [0, 0]
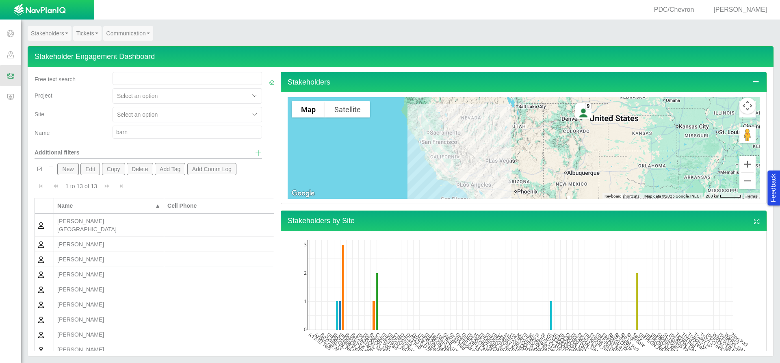
drag, startPoint x: 139, startPoint y: 133, endPoint x: 90, endPoint y: 133, distance: 49.2
click at [90, 133] on div "Name barn" at bounding box center [148, 134] width 234 height 16
drag, startPoint x: 141, startPoint y: 138, endPoint x: 138, endPoint y: 134, distance: 4.7
click at [141, 138] on input "barn" at bounding box center [188, 132] width 150 height 13
drag, startPoint x: 118, startPoint y: 130, endPoint x: 102, endPoint y: 130, distance: 15.9
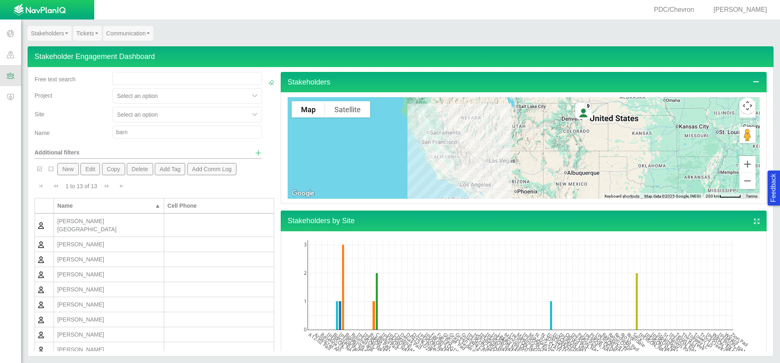
click at [102, 130] on div "Name barn" at bounding box center [148, 134] width 234 height 16
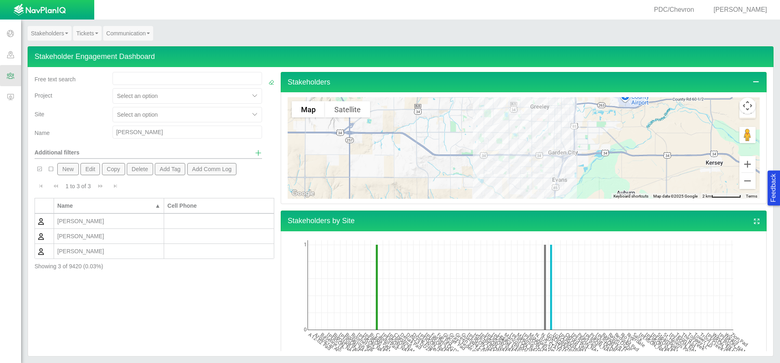
drag, startPoint x: 148, startPoint y: 134, endPoint x: 101, endPoint y: 128, distance: 47.5
click at [101, 128] on div "Name [PERSON_NAME]" at bounding box center [148, 134] width 234 height 16
click at [136, 133] on input "[PERSON_NAME]" at bounding box center [188, 132] width 150 height 13
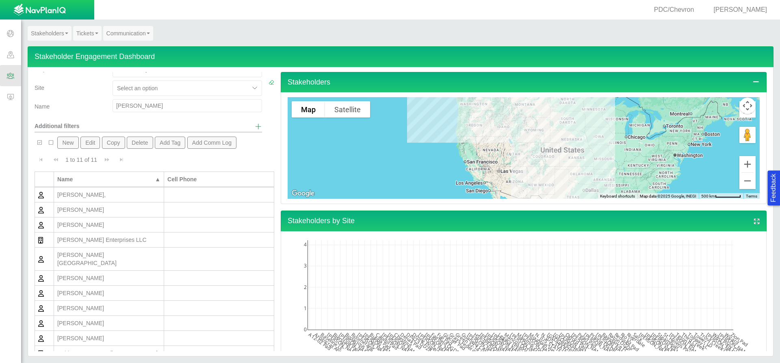
scroll to position [39, 0]
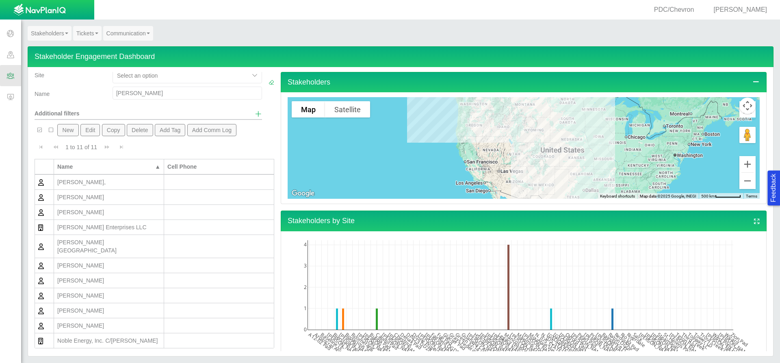
drag, startPoint x: 156, startPoint y: 93, endPoint x: 90, endPoint y: 95, distance: 66.3
click at [90, 95] on div "Name [PERSON_NAME]" at bounding box center [148, 95] width 234 height 16
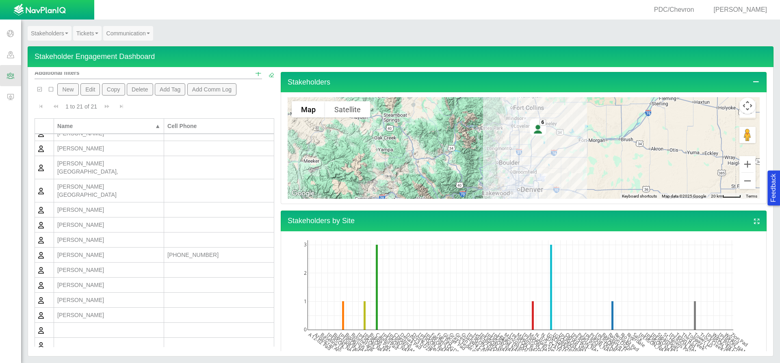
scroll to position [103, 0]
click at [68, 90] on button "New" at bounding box center [67, 89] width 21 height 12
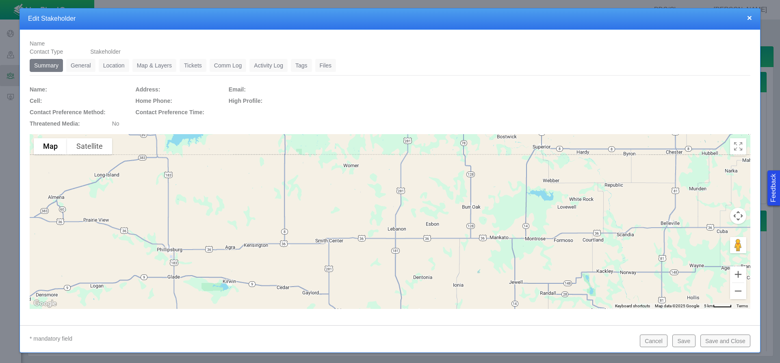
click at [81, 66] on link "General" at bounding box center [80, 65] width 29 height 13
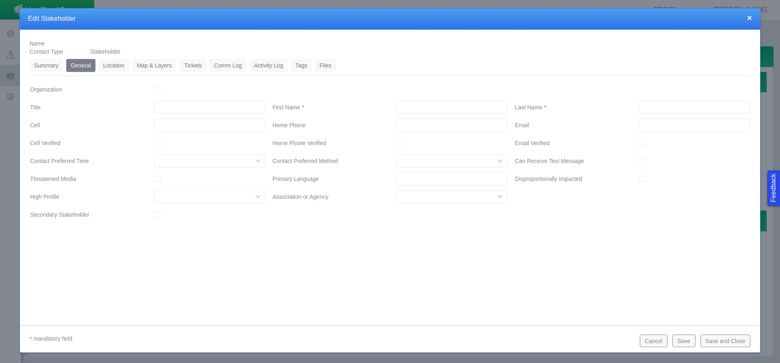
click at [419, 105] on input "First Name *" at bounding box center [452, 107] width 111 height 13
click at [682, 127] on input "Email" at bounding box center [694, 125] width 111 height 13
click at [679, 342] on button "Save" at bounding box center [684, 340] width 23 height 12
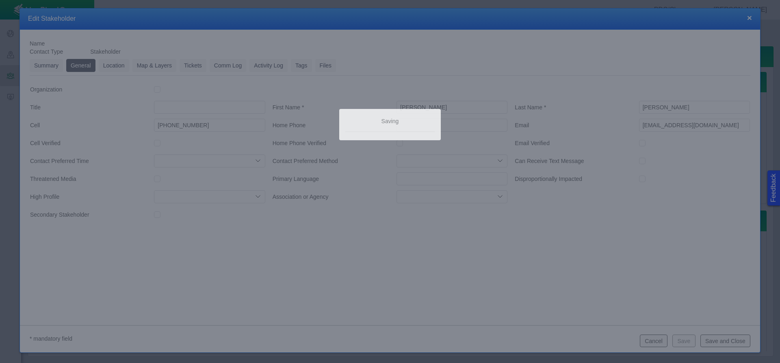
scroll to position [0, 0]
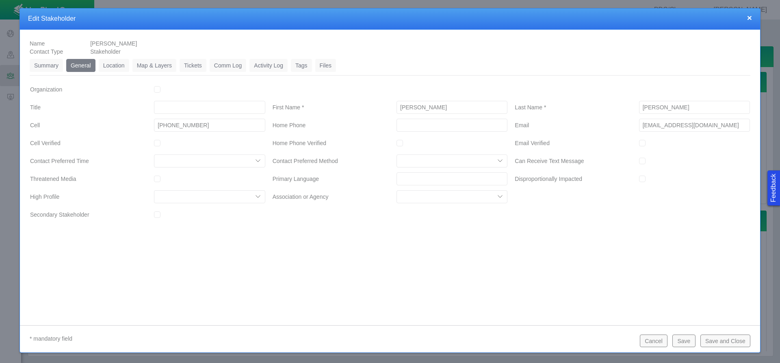
click at [109, 66] on link "Location" at bounding box center [114, 65] width 30 height 13
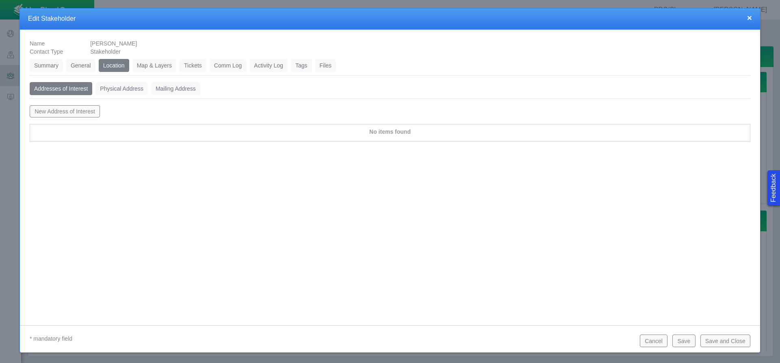
click at [83, 108] on button "New Address of Interest" at bounding box center [65, 111] width 70 height 12
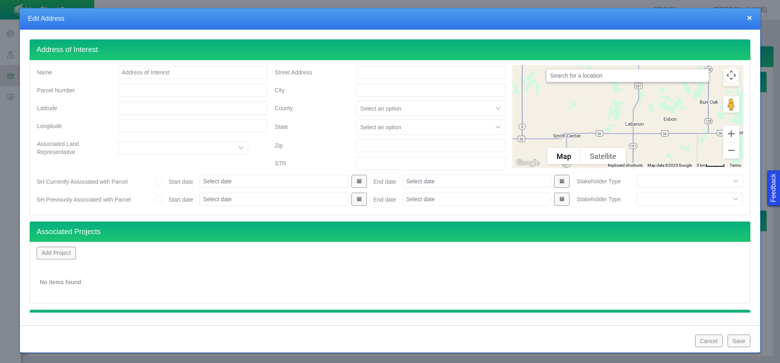
click at [67, 255] on button "Add Project" at bounding box center [56, 253] width 39 height 12
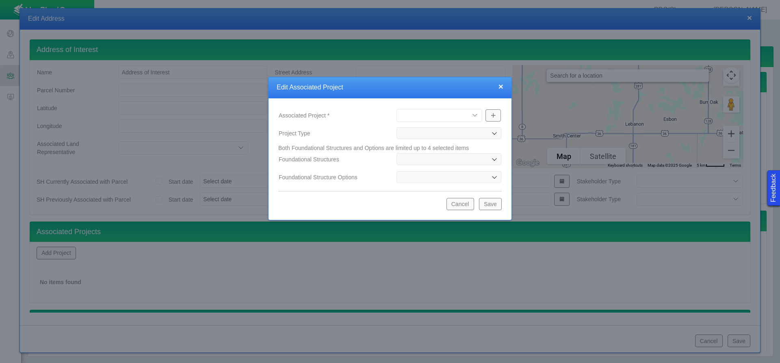
click at [453, 118] on select "[PERSON_NAME] Well Incident Brahman OGDP Drone Project [GEOGRAPHIC_DATA] OGDP […" at bounding box center [440, 115] width 86 height 13
click at [328, 260] on div at bounding box center [390, 181] width 780 height 363
click at [466, 205] on button "Cancel" at bounding box center [461, 204] width 28 height 12
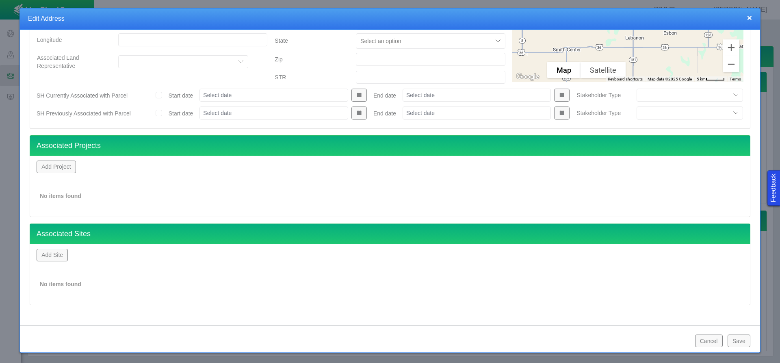
scroll to position [88, 0]
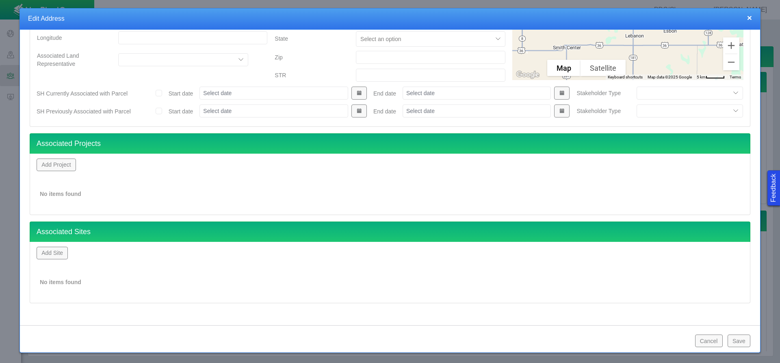
click at [46, 248] on button "Add Site" at bounding box center [52, 253] width 31 height 12
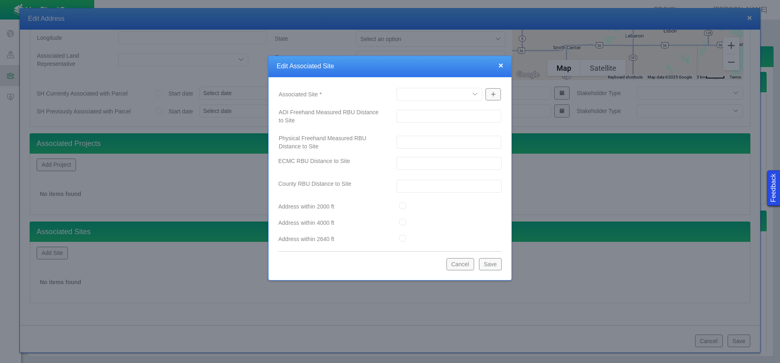
click at [430, 91] on select "A12-02 [GEOGRAPHIC_DATA] Pad Aristocrat Angus 2-4 Augusta [GEOGRAPHIC_DATA] [GE…" at bounding box center [440, 94] width 86 height 13
click at [397, 88] on select "A12-02 [GEOGRAPHIC_DATA] Pad Aristocrat Angus 2-4 Augusta [GEOGRAPHIC_DATA] [GE…" at bounding box center [440, 94] width 86 height 13
click at [494, 266] on button "Save" at bounding box center [490, 264] width 23 height 12
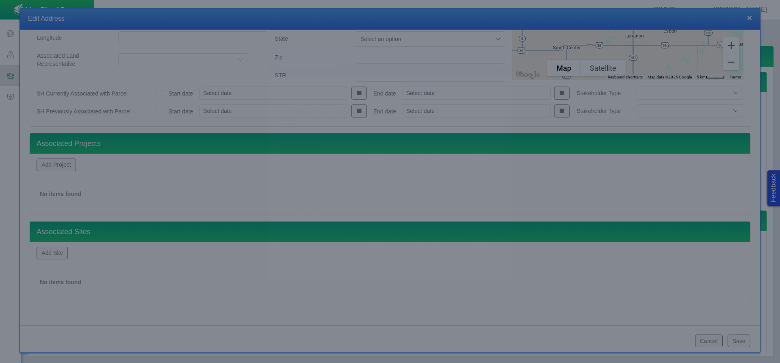
scroll to position [79, 0]
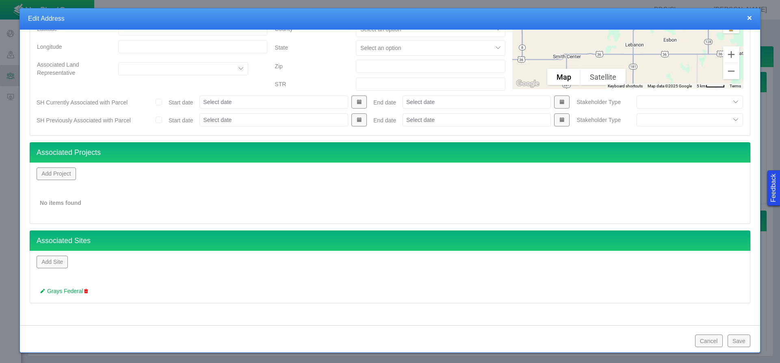
click at [747, 343] on button "Save" at bounding box center [739, 340] width 23 height 12
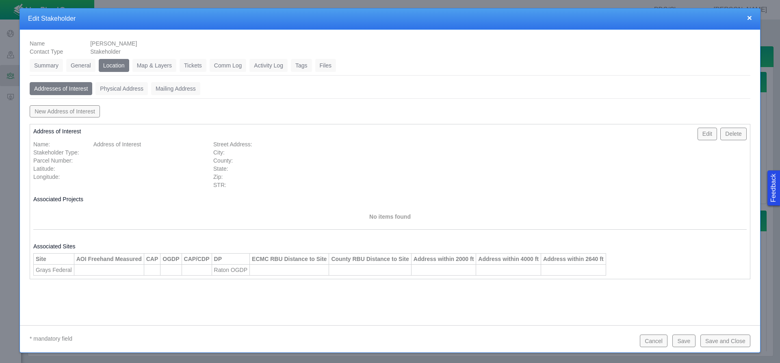
click at [682, 342] on button "Save" at bounding box center [684, 340] width 23 height 12
click at [181, 87] on link "Mailing Address" at bounding box center [175, 88] width 49 height 13
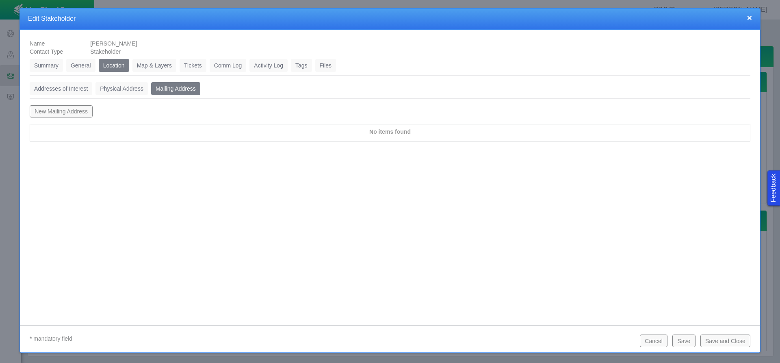
click at [57, 111] on button "New Mailing Address" at bounding box center [61, 111] width 63 height 12
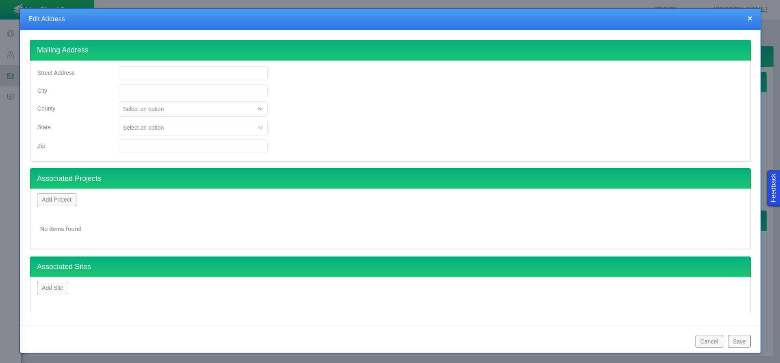
drag, startPoint x: 745, startPoint y: 19, endPoint x: 751, endPoint y: 23, distance: 8.0
click at [748, 21] on h4 "Edit Address" at bounding box center [390, 19] width 724 height 9
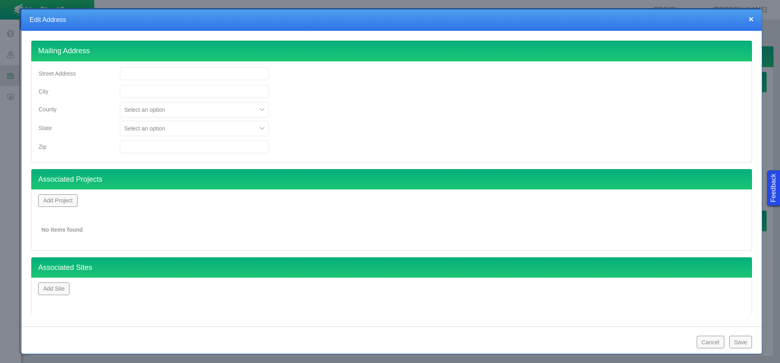
click at [751, 17] on button "×" at bounding box center [751, 19] width 5 height 9
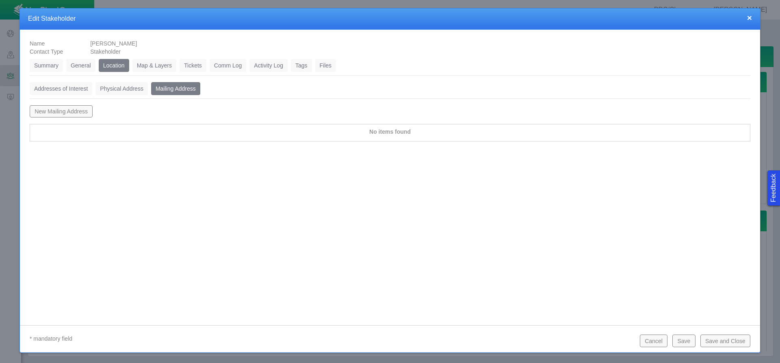
click at [122, 86] on link "Physical Address" at bounding box center [122, 88] width 52 height 13
click at [73, 104] on div "Addresses of Interest 0 Physical Address 0 Mailing Address 0 New Address of Int…" at bounding box center [390, 115] width 721 height 66
click at [71, 109] on button "New Physical Address" at bounding box center [63, 111] width 66 height 12
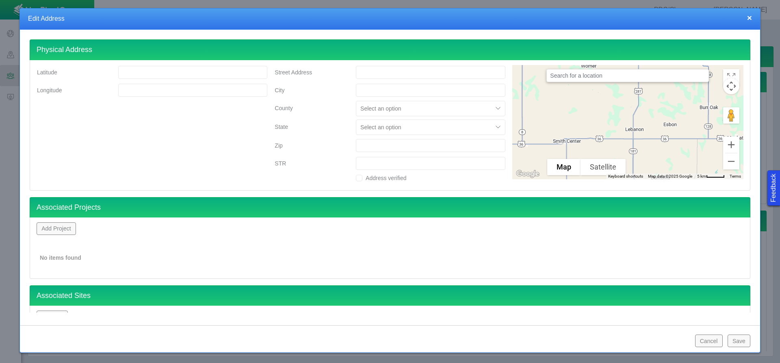
click at [426, 72] on input "Street Address" at bounding box center [431, 72] width 150 height 13
click at [742, 340] on button "Save" at bounding box center [739, 340] width 23 height 12
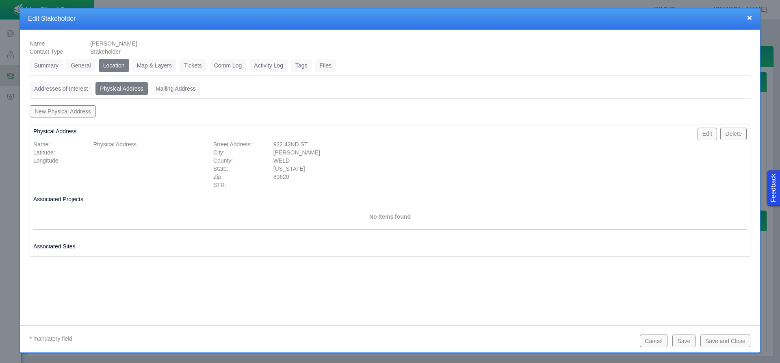
click at [195, 65] on link "Tickets" at bounding box center [193, 65] width 27 height 13
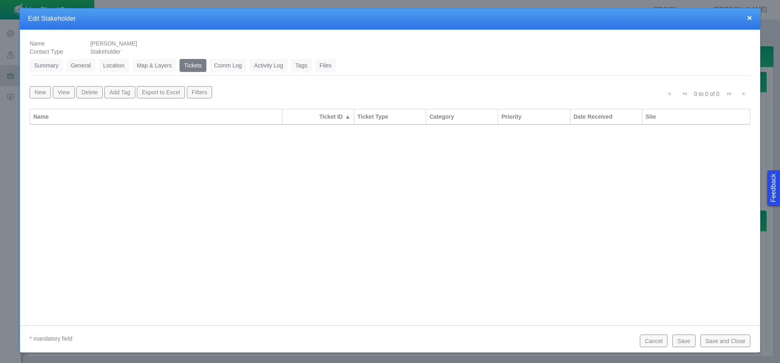
click at [41, 93] on button "New" at bounding box center [40, 92] width 21 height 12
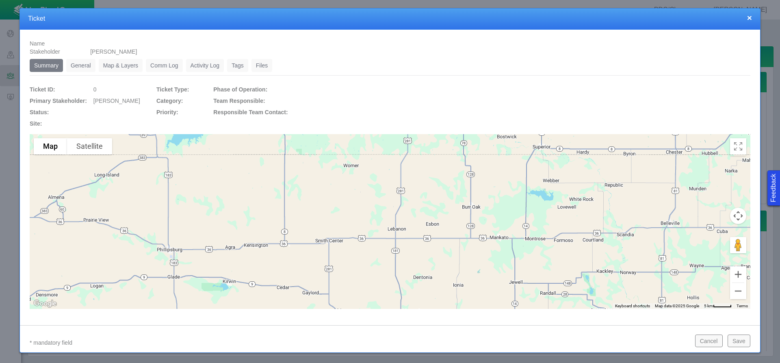
click at [83, 61] on link "General" at bounding box center [80, 65] width 29 height 13
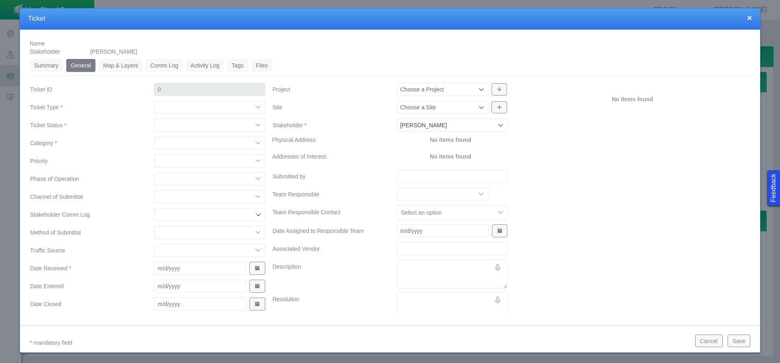
click at [204, 107] on select "Compliment Grievance Grievance Non-Op Information" at bounding box center [209, 107] width 111 height 13
click at [154, 101] on select "Compliment Grievance Grievance Non-Op Information" at bounding box center [209, 107] width 111 height 13
click at [185, 128] on select "Closed (resolved) Closed (unreasonable) Closed (unresolved) Open (assigned) Ope…" at bounding box center [209, 125] width 111 height 13
click at [154, 119] on select "Closed (resolved) Closed (unreasonable) Closed (unresolved) Open (assigned) Ope…" at bounding box center [209, 125] width 111 height 13
click at [178, 141] on select "Access Aesthetics Ag/Crops Air Quality Claims Clean-up/Remediation Communicatio…" at bounding box center [209, 143] width 111 height 13
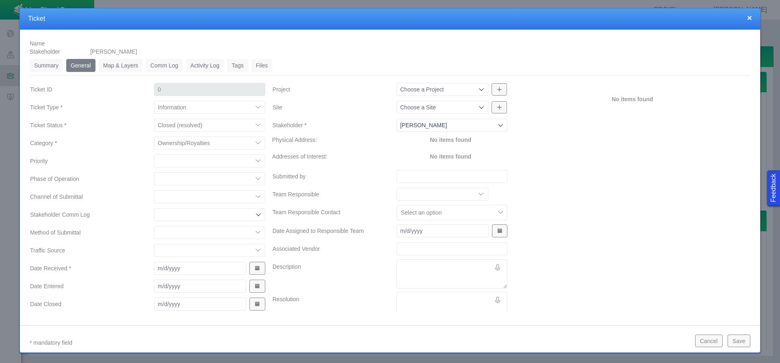
click at [154, 137] on select "Access Aesthetics Ag/Crops Air Quality Claims Clean-up/Remediation Communicatio…" at bounding box center [209, 143] width 111 height 13
click at [203, 161] on select "High Medium Low" at bounding box center [209, 160] width 111 height 13
click at [154, 154] on select "High Medium Low" at bounding box center [209, 160] width 111 height 13
click at [182, 179] on select "Completions Drilling Production Reclamation Planning/Permitting Workover P&A Un…" at bounding box center [209, 178] width 111 height 13
click at [154, 172] on select "Completions Drilling Production Reclamation Planning/Permitting Workover P&A Un…" at bounding box center [209, 178] width 111 height 13
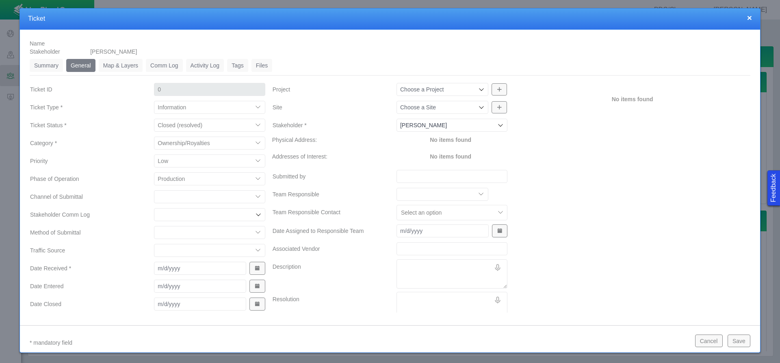
click at [178, 196] on select "ECMC Community Relations LGD Website/Microsite HSE Local Elected Official Surfa…" at bounding box center [209, 196] width 111 height 13
click at [154, 190] on select "ECMC Community Relations LGD Website/Microsite HSE Local Elected Official Surfa…" at bounding box center [209, 196] width 111 height 13
click at [177, 233] on select "Email In Person Mail Phone" at bounding box center [209, 232] width 111 height 13
click at [154, 226] on select "Email In Person Mail Phone" at bounding box center [209, 232] width 111 height 13
click at [182, 249] on select "ECMC Proactive Engagement Local Government Website Courtesy Communication Commu…" at bounding box center [209, 250] width 111 height 13
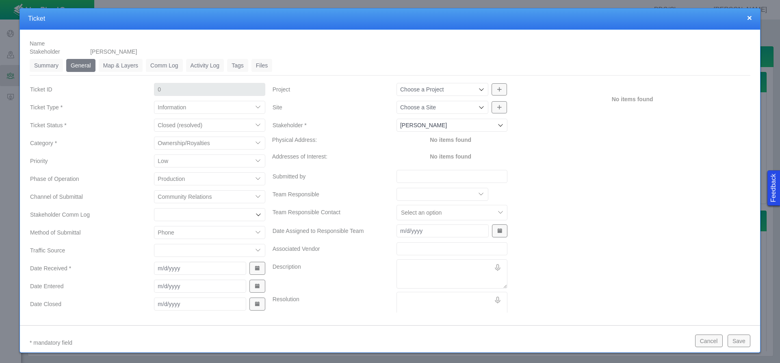
click at [119, 254] on label "Traffic Source" at bounding box center [86, 250] width 124 height 15
click at [154, 254] on select "ECMC Proactive Engagement Local Government Website Courtesy Communication Commu…" at bounding box center [209, 250] width 111 height 13
click at [255, 269] on span "Show Date Picker" at bounding box center [257, 268] width 6 height 6
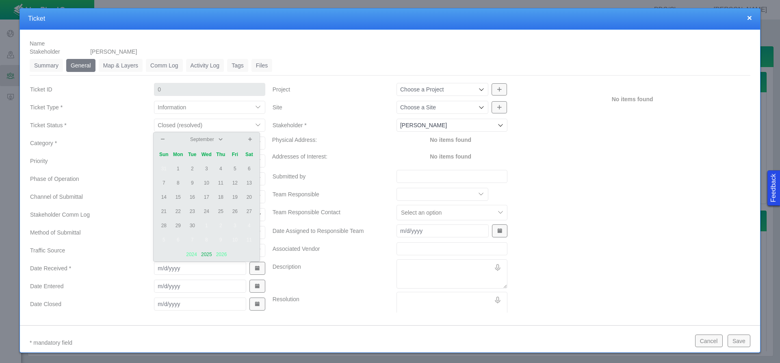
click at [180, 209] on td "22" at bounding box center [178, 211] width 14 height 14
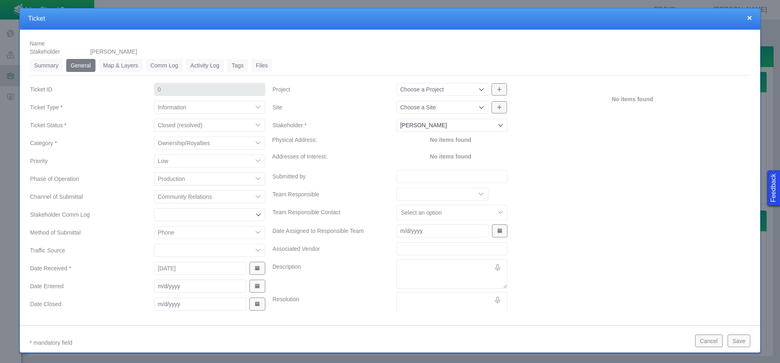
click at [254, 281] on button "Show Date Picker" at bounding box center [257, 286] width 15 height 13
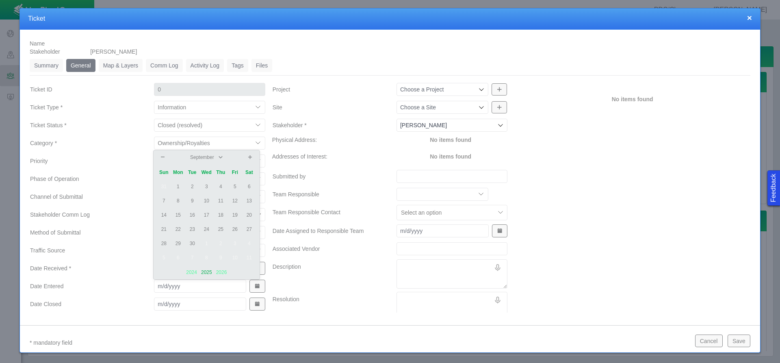
click at [219, 228] on td "25" at bounding box center [221, 229] width 14 height 14
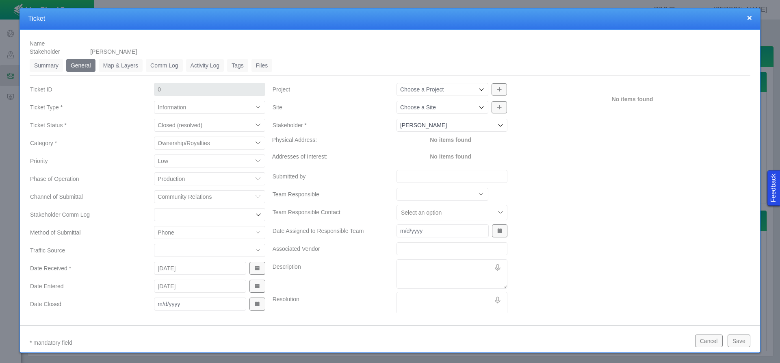
click at [251, 302] on button "Show Date Picker" at bounding box center [257, 304] width 15 height 13
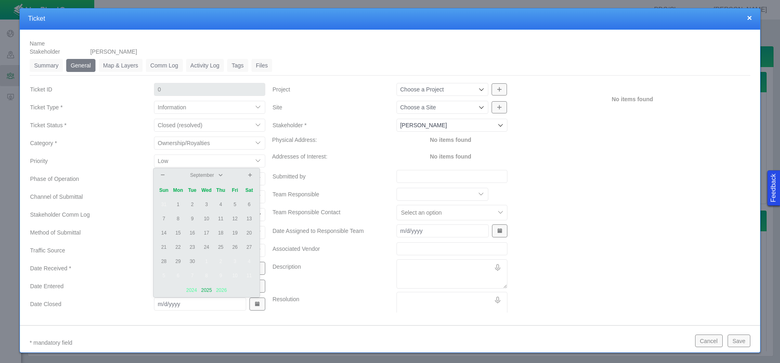
click at [222, 248] on td "25" at bounding box center [221, 247] width 14 height 14
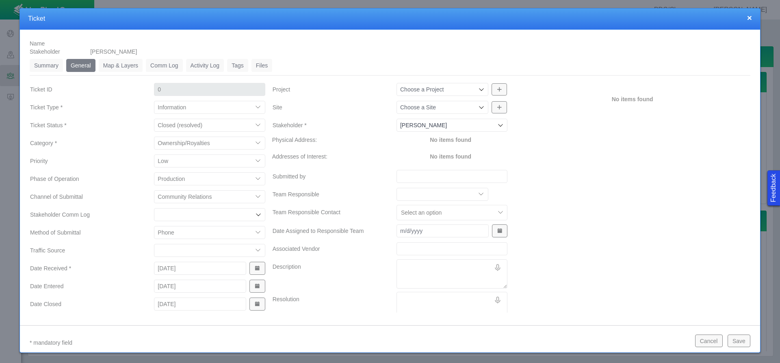
click at [450, 91] on input "Project" at bounding box center [438, 89] width 76 height 8
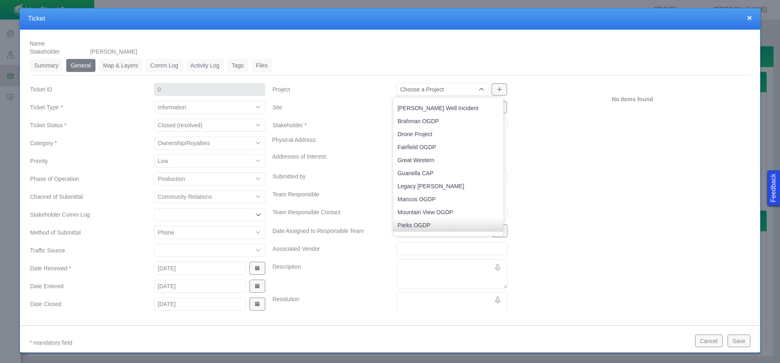
click at [346, 86] on label "Project" at bounding box center [328, 89] width 124 height 15
click at [400, 86] on input "Project" at bounding box center [438, 89] width 76 height 8
click at [376, 77] on div "Summary 0 General 0 Map & Layers 0 Comm Log 0 Activity Log 0 Tags 0 Files 0 Tic…" at bounding box center [390, 191] width 721 height 265
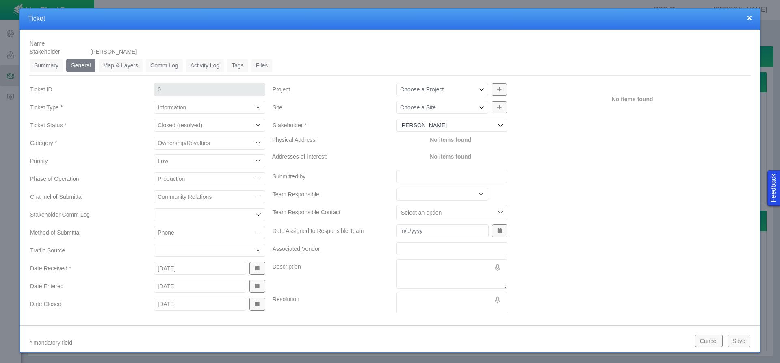
click at [437, 112] on div "Choose a Site" at bounding box center [443, 107] width 92 height 13
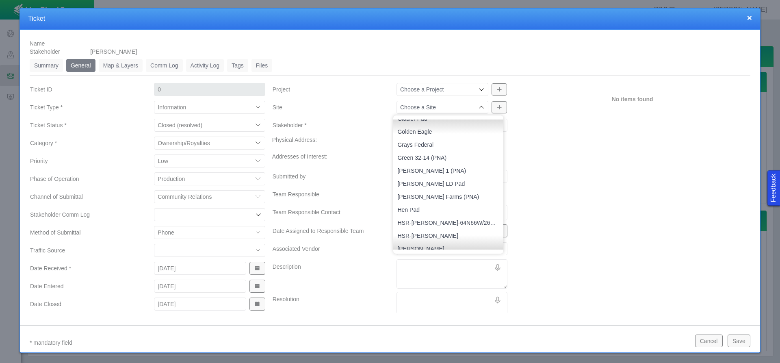
scroll to position [528, 0]
click at [422, 139] on li "Grays Federal" at bounding box center [448, 143] width 110 height 13
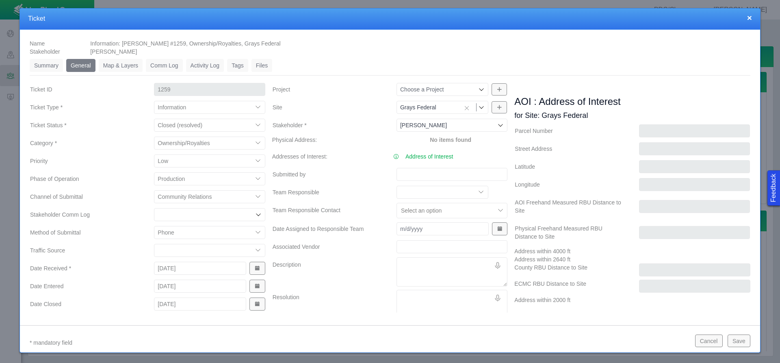
click at [420, 265] on textarea "Description" at bounding box center [452, 271] width 111 height 29
click at [431, 180] on input "Submitted by" at bounding box center [452, 174] width 111 height 13
click at [425, 265] on textarea "Description" at bounding box center [452, 271] width 111 height 29
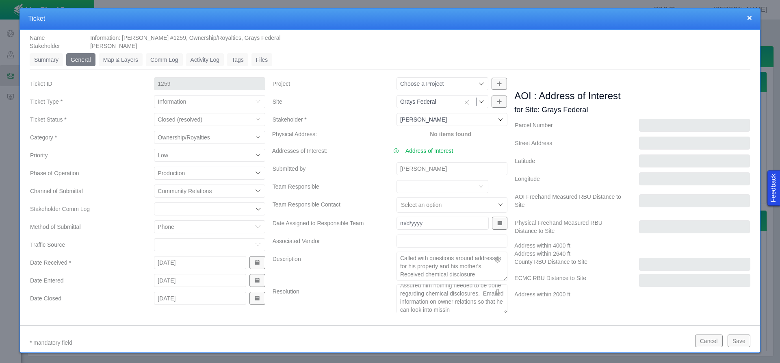
scroll to position [13, 0]
click at [740, 339] on button "Save" at bounding box center [739, 340] width 23 height 12
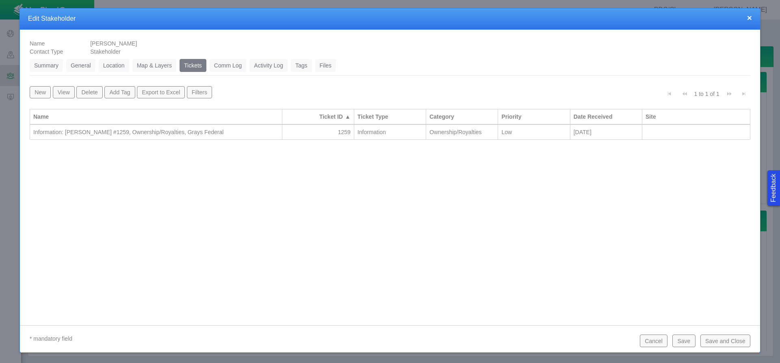
click at [721, 339] on button "Save and Close" at bounding box center [726, 340] width 50 height 12
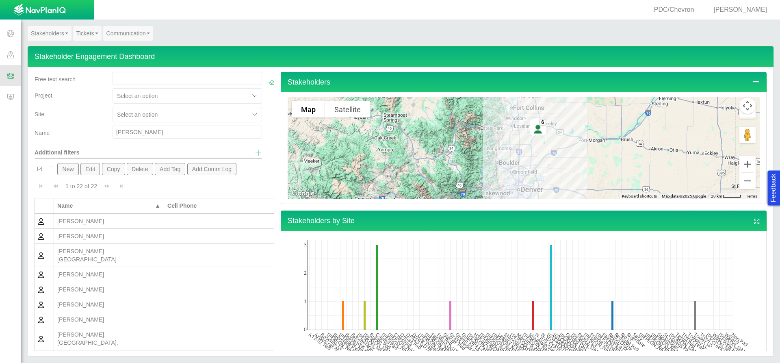
drag, startPoint x: 143, startPoint y: 133, endPoint x: 104, endPoint y: 131, distance: 38.7
click at [106, 131] on div "[PERSON_NAME]" at bounding box center [187, 132] width 162 height 13
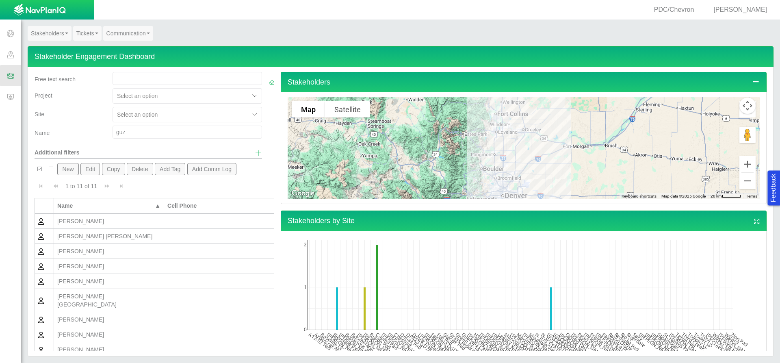
drag, startPoint x: 128, startPoint y: 132, endPoint x: 110, endPoint y: 131, distance: 18.3
click at [113, 131] on input "guz" at bounding box center [188, 132] width 150 height 13
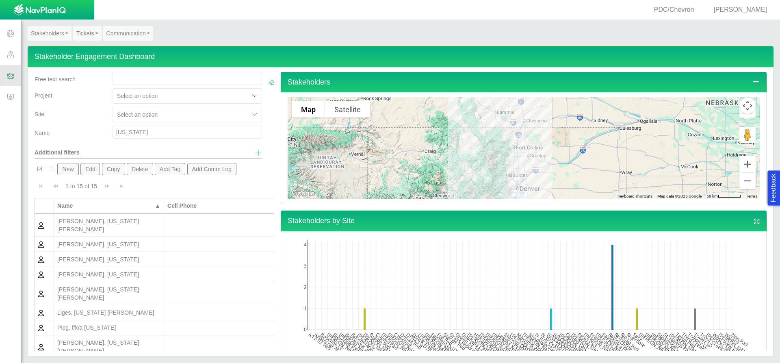
click at [103, 240] on div "[PERSON_NAME], [US_STATE]" at bounding box center [108, 244] width 103 height 8
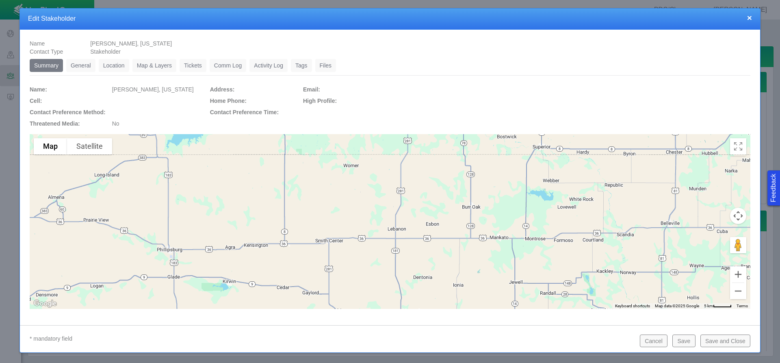
click at [86, 67] on link "General" at bounding box center [80, 65] width 29 height 13
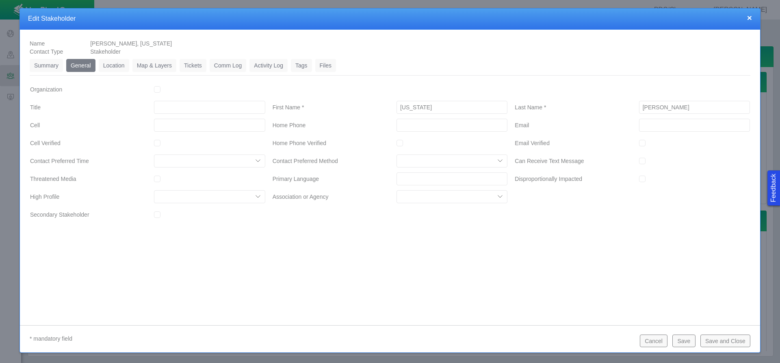
click at [117, 61] on link "Location" at bounding box center [114, 65] width 30 height 13
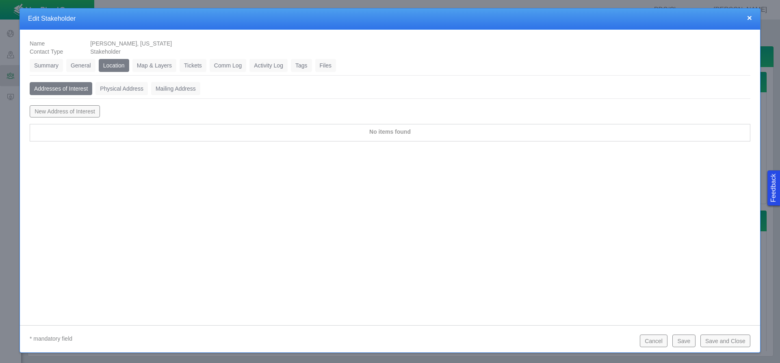
click at [135, 86] on link "Physical Address" at bounding box center [122, 88] width 52 height 13
click at [179, 89] on link "Mailing Address" at bounding box center [175, 88] width 49 height 13
click at [245, 70] on link "Comm Log" at bounding box center [228, 65] width 37 height 13
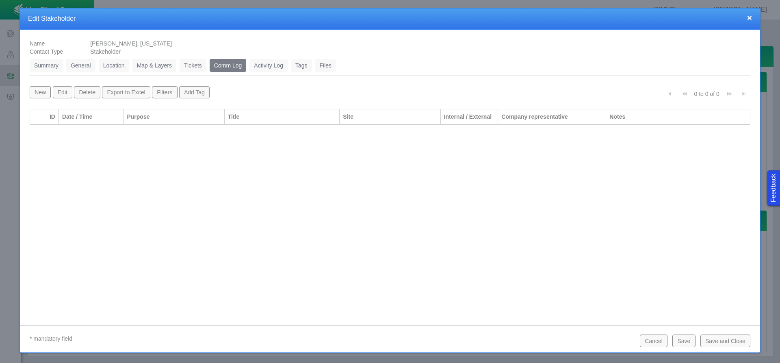
click at [202, 67] on link "Tickets" at bounding box center [193, 65] width 27 height 13
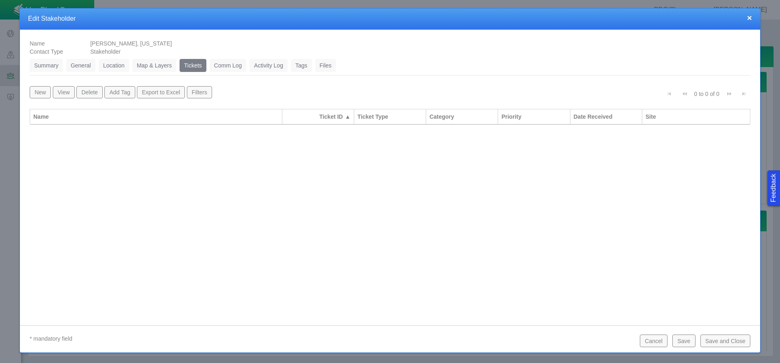
click at [264, 65] on link "Activity Log" at bounding box center [269, 65] width 38 height 13
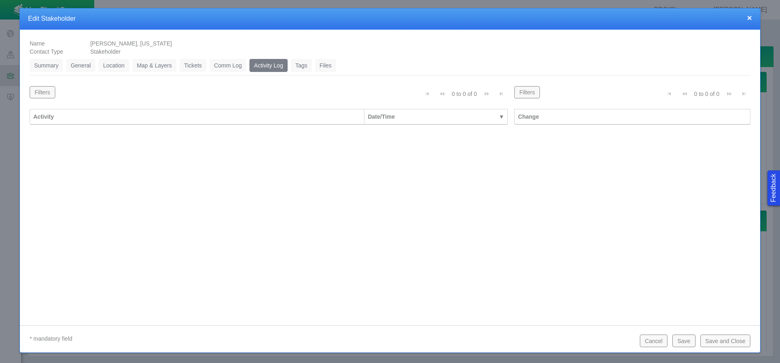
click at [56, 65] on link "Summary" at bounding box center [46, 65] width 33 height 13
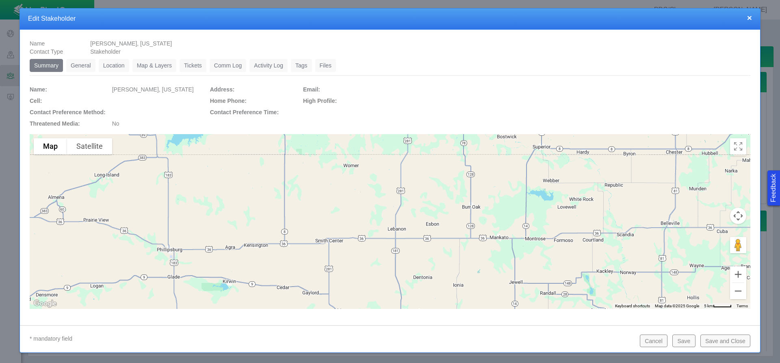
click at [750, 18] on button "×" at bounding box center [749, 17] width 5 height 9
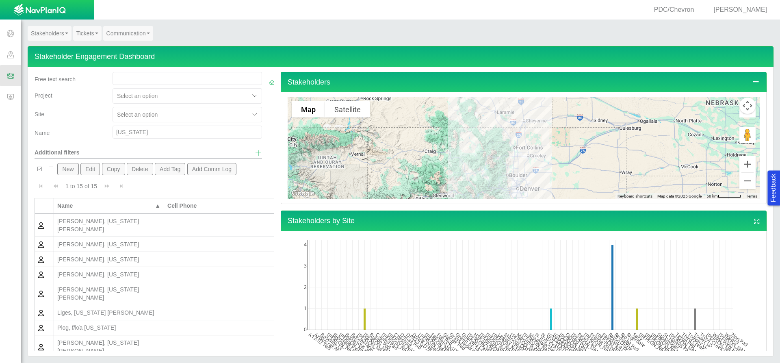
drag, startPoint x: 140, startPoint y: 132, endPoint x: 67, endPoint y: 126, distance: 73.0
click at [67, 126] on div "Name [US_STATE]" at bounding box center [148, 134] width 234 height 16
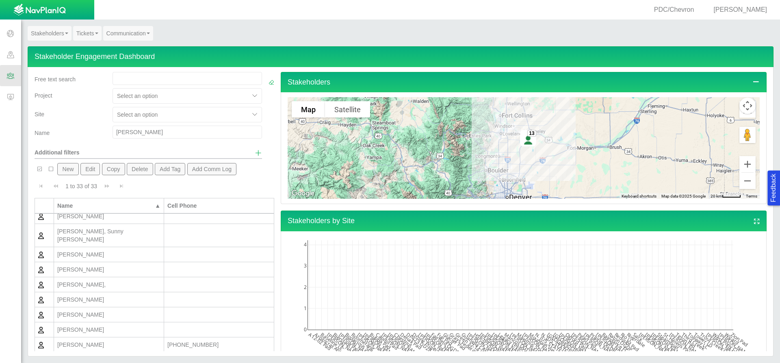
scroll to position [122, 0]
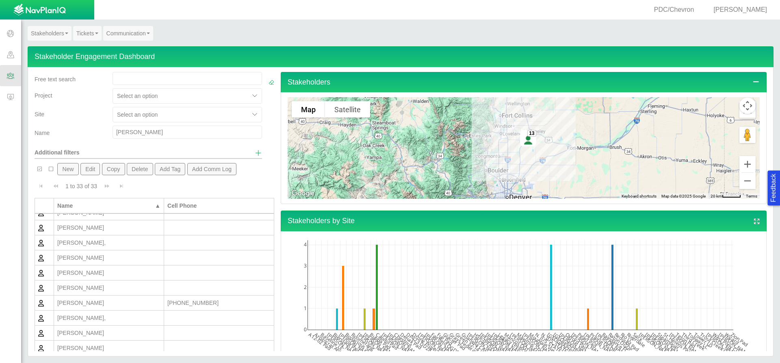
click at [135, 284] on div "[PERSON_NAME]" at bounding box center [108, 288] width 103 height 8
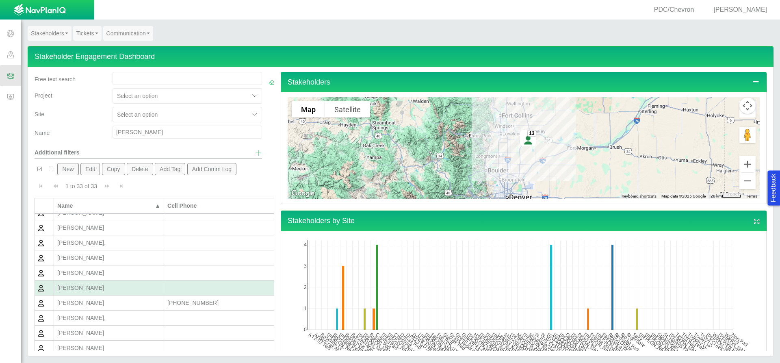
click at [135, 284] on div "[PERSON_NAME]" at bounding box center [108, 288] width 103 height 8
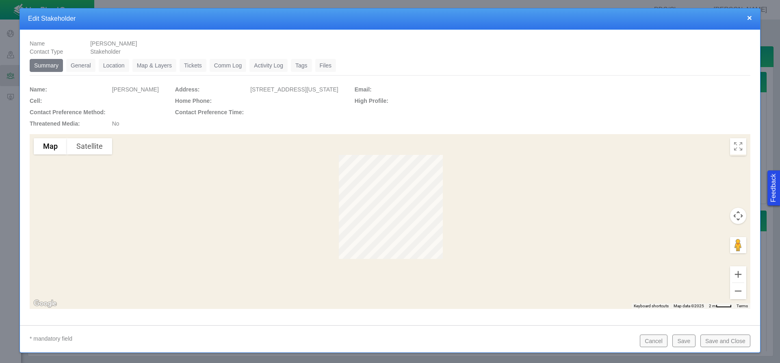
click at [77, 64] on link "General" at bounding box center [80, 65] width 29 height 13
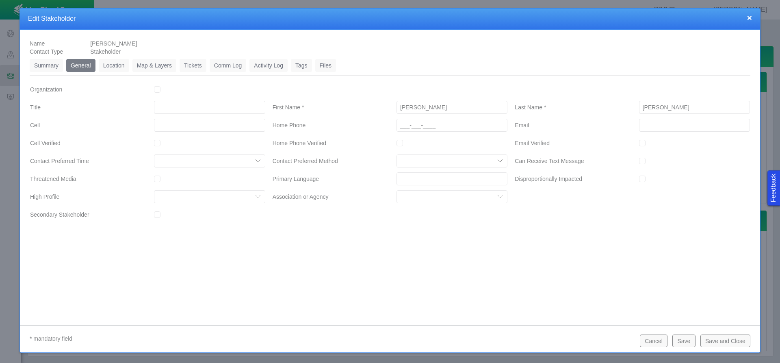
click at [431, 127] on input "___-___-____" at bounding box center [452, 125] width 111 height 13
click at [174, 127] on input "___-___-____" at bounding box center [209, 125] width 111 height 13
click at [159, 123] on input "___-___-____" at bounding box center [209, 125] width 111 height 13
click at [679, 334] on div "* mandatory field Cancel Save Save and Close" at bounding box center [390, 342] width 741 height 20
click at [681, 337] on button "Save" at bounding box center [684, 340] width 23 height 12
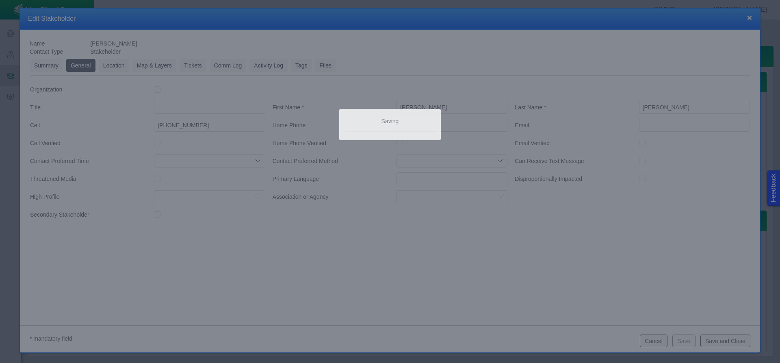
scroll to position [0, 0]
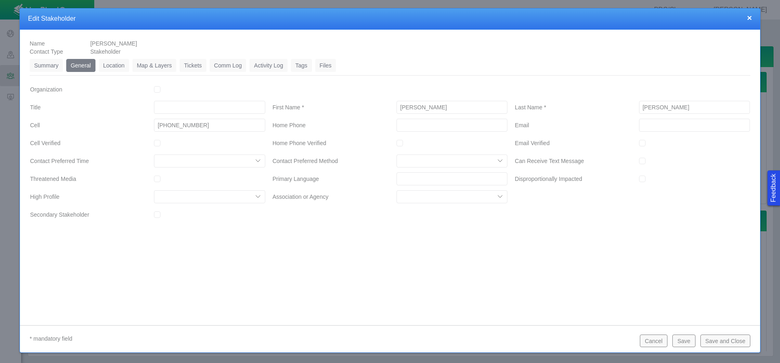
click at [113, 64] on link "Location" at bounding box center [114, 65] width 30 height 13
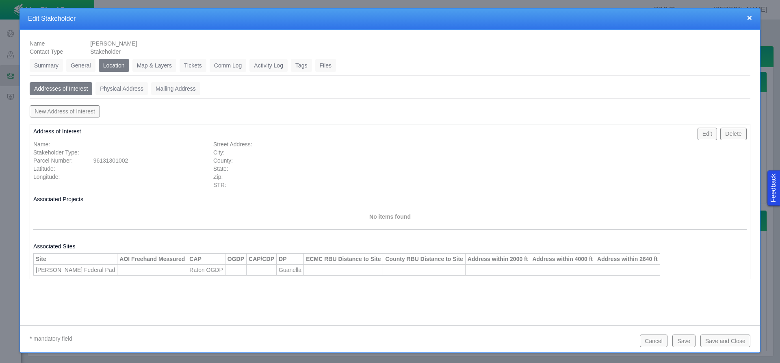
click at [201, 68] on link "Tickets" at bounding box center [193, 65] width 27 height 13
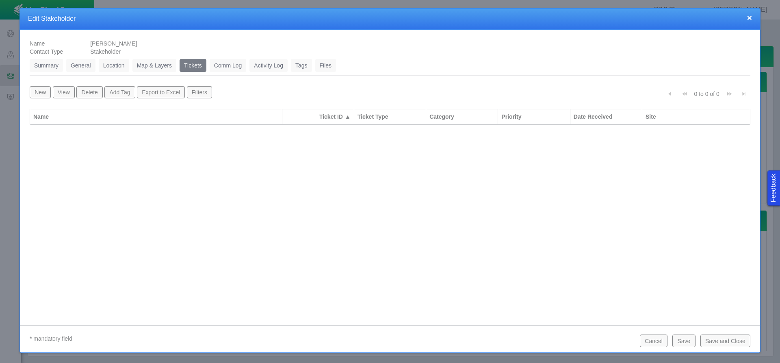
click at [82, 65] on link "General" at bounding box center [80, 65] width 29 height 13
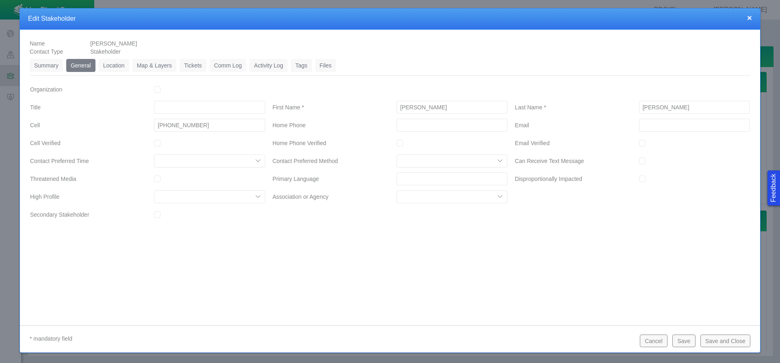
drag, startPoint x: 159, startPoint y: 215, endPoint x: 179, endPoint y: 222, distance: 21.2
click at [159, 215] on input "Secondary Stakeholder" at bounding box center [157, 214] width 7 height 7
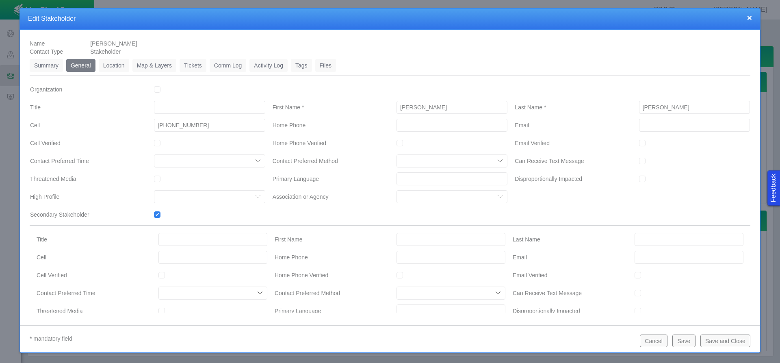
scroll to position [41, 0]
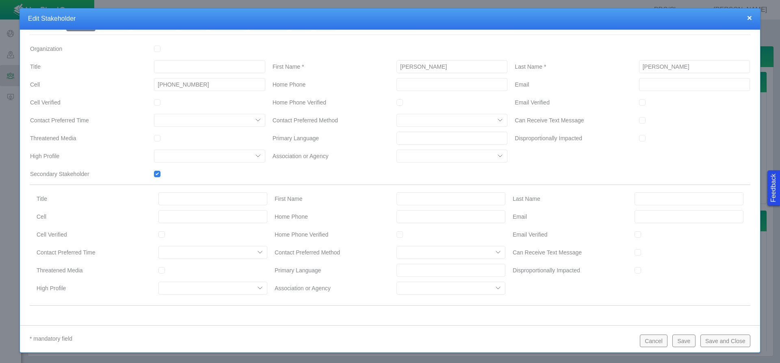
click at [417, 198] on input "First Name" at bounding box center [451, 198] width 109 height 13
click at [673, 215] on input "Email" at bounding box center [689, 216] width 109 height 13
click at [176, 197] on input "Title" at bounding box center [213, 198] width 109 height 13
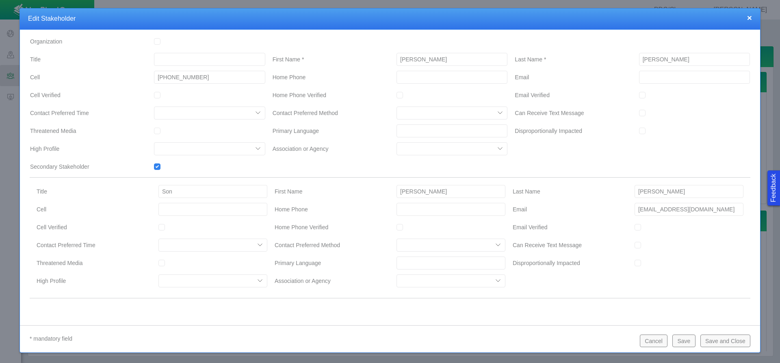
scroll to position [50, 0]
click at [694, 340] on button "Save" at bounding box center [684, 340] width 23 height 12
click at [732, 339] on button "Save and Close" at bounding box center [726, 340] width 50 height 12
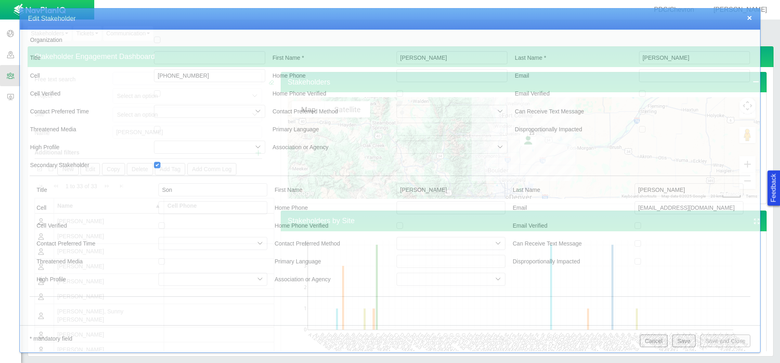
scroll to position [87, 0]
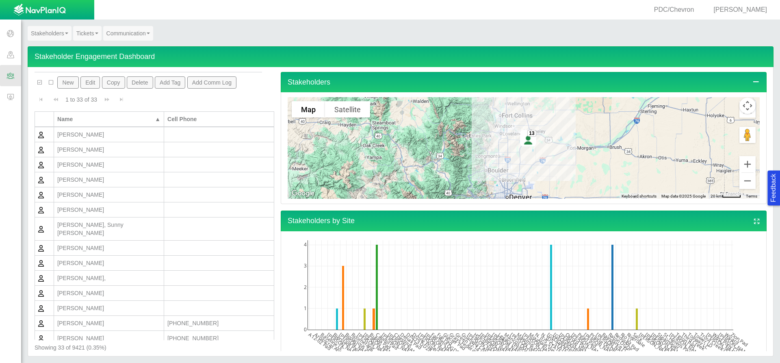
click at [129, 319] on div "[PERSON_NAME]" at bounding box center [108, 323] width 103 height 8
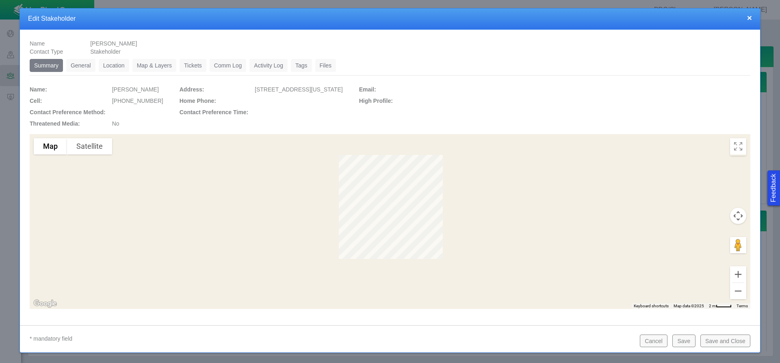
click at [202, 67] on link "Tickets" at bounding box center [193, 65] width 27 height 13
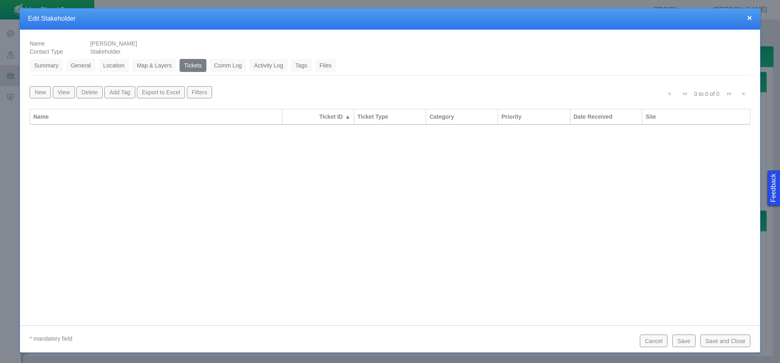
click at [43, 91] on button "New" at bounding box center [40, 92] width 21 height 12
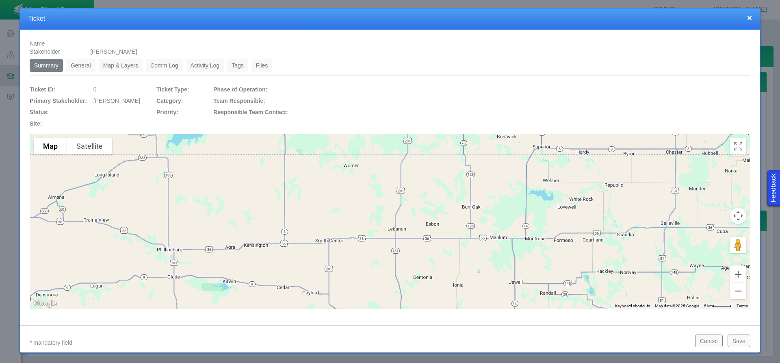
click at [83, 63] on link "General" at bounding box center [80, 65] width 29 height 13
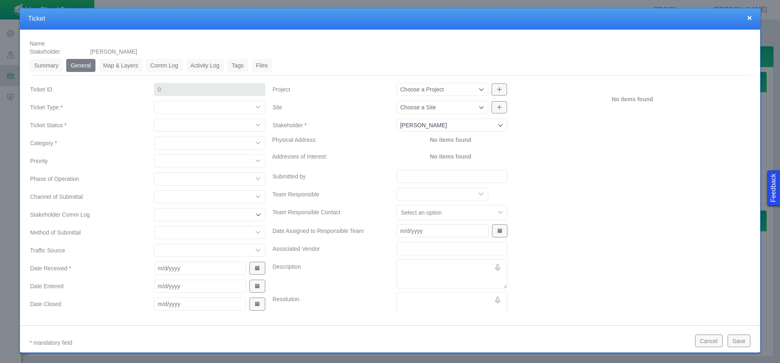
click at [193, 106] on select "Compliment Grievance Grievance Non-Op Information" at bounding box center [209, 107] width 111 height 13
click at [154, 101] on select "Compliment Grievance Grievance Non-Op Information" at bounding box center [209, 107] width 111 height 13
click at [196, 123] on select "Closed (resolved) Closed (unreasonable) Closed (unresolved) Open (assigned) Ope…" at bounding box center [209, 125] width 111 height 13
click at [154, 119] on select "Closed (resolved) Closed (unreasonable) Closed (unresolved) Open (assigned) Ope…" at bounding box center [209, 125] width 111 height 13
click at [194, 146] on select "Access Aesthetics Ag/Crops Air Quality Claims Clean-up/Remediation Communicatio…" at bounding box center [209, 143] width 111 height 13
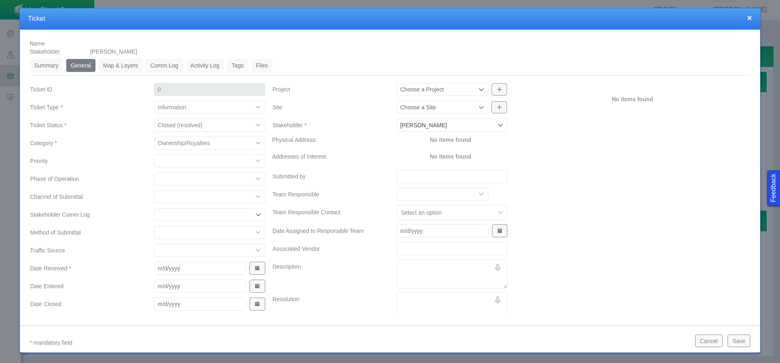
click at [154, 137] on select "Access Aesthetics Ag/Crops Air Quality Claims Clean-up/Remediation Communicatio…" at bounding box center [209, 143] width 111 height 13
click at [167, 159] on select "High Medium Low" at bounding box center [209, 160] width 111 height 13
click at [154, 154] on select "High Medium Low" at bounding box center [209, 160] width 111 height 13
click at [177, 179] on select "Completions Drilling Production Reclamation Planning/Permitting Workover P&A Un…" at bounding box center [209, 178] width 111 height 13
click at [154, 172] on select "Completions Drilling Production Reclamation Planning/Permitting Workover P&A Un…" at bounding box center [209, 178] width 111 height 13
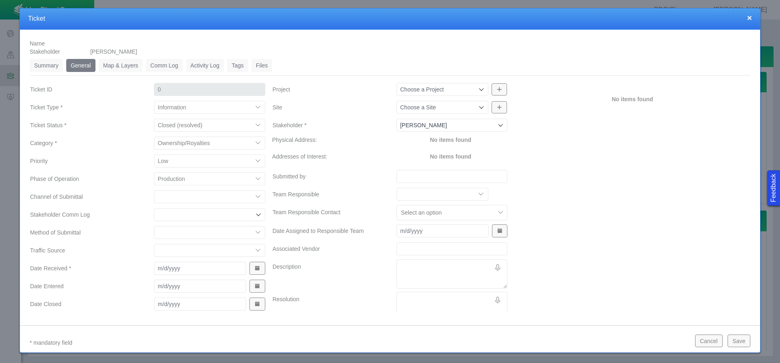
click at [163, 194] on select "ECMC Community Relations LGD Website/Microsite HSE Local Elected Official Surfa…" at bounding box center [209, 196] width 111 height 13
click at [154, 190] on select "ECMC Community Relations LGD Website/Microsite HSE Local Elected Official Surfa…" at bounding box center [209, 196] width 111 height 13
click at [187, 230] on select "Email In Person Mail Phone" at bounding box center [209, 232] width 111 height 13
click at [154, 226] on select "Email In Person Mail Phone" at bounding box center [209, 232] width 111 height 13
click at [254, 268] on span "Show Date Picker" at bounding box center [257, 268] width 6 height 6
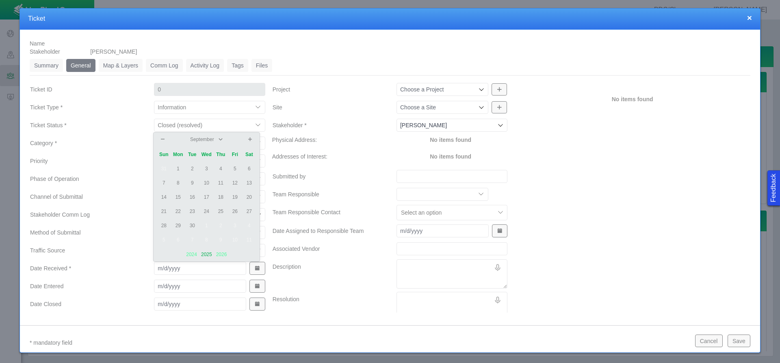
click at [192, 212] on td "23" at bounding box center [192, 211] width 14 height 14
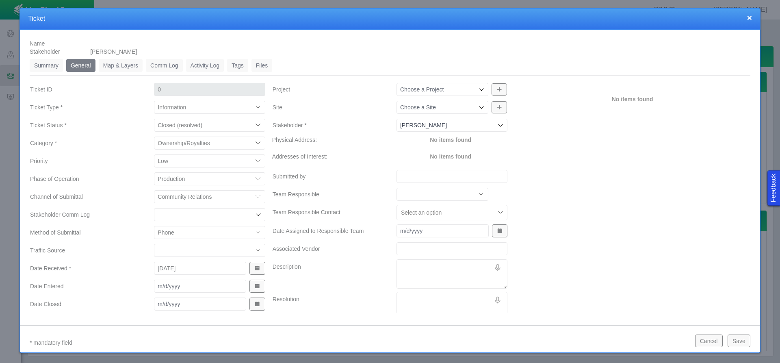
click at [254, 286] on span "Show Date Picker" at bounding box center [257, 286] width 6 height 6
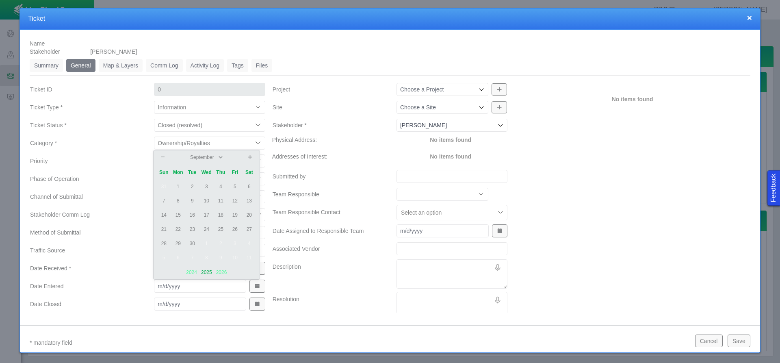
click at [222, 227] on td "25" at bounding box center [221, 229] width 14 height 14
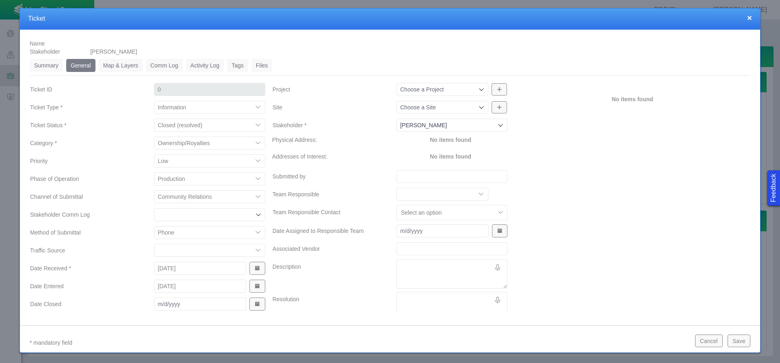
click at [255, 306] on span "Show Date Picker" at bounding box center [257, 304] width 6 height 6
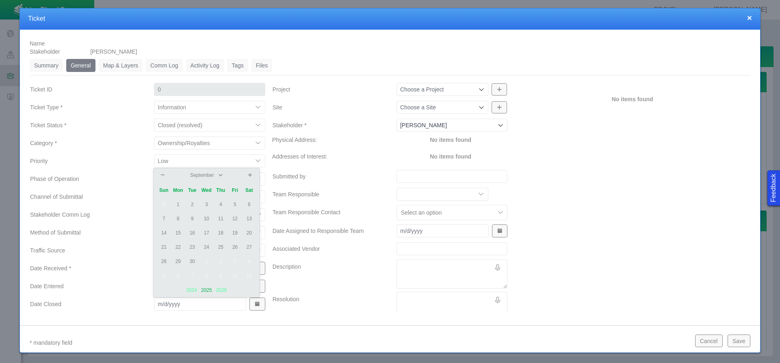
click at [223, 245] on td "25" at bounding box center [221, 247] width 14 height 14
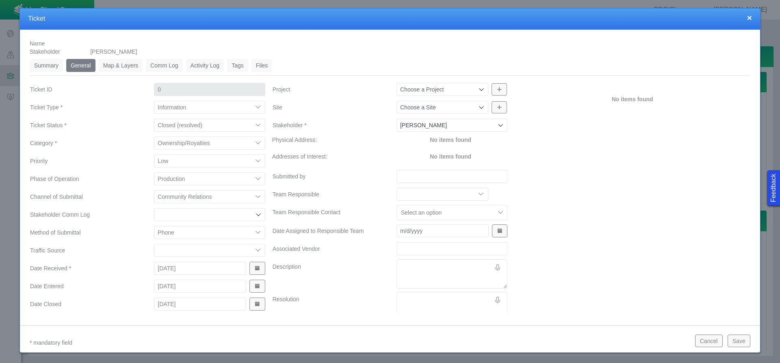
click at [474, 102] on div "Choose a Site" at bounding box center [443, 107] width 92 height 13
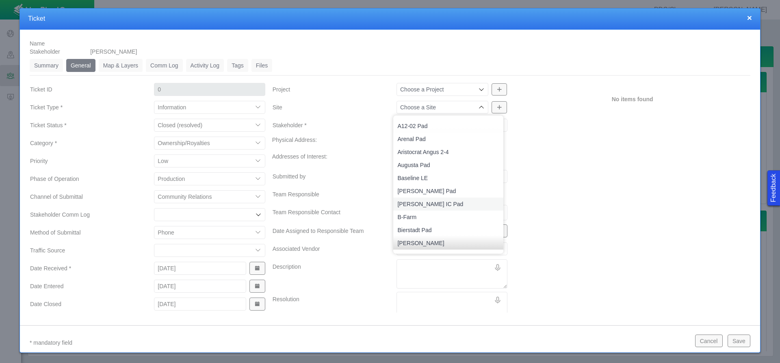
scroll to position [41, 0]
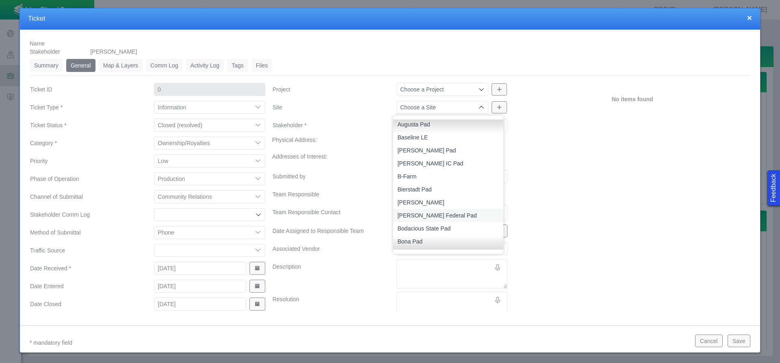
click at [452, 212] on span "[PERSON_NAME] Federal Pad" at bounding box center [448, 215] width 102 height 8
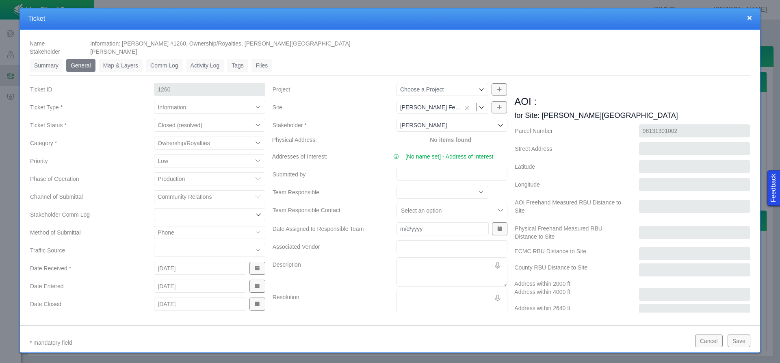
click at [419, 176] on input "Submitted by" at bounding box center [452, 174] width 111 height 13
click at [423, 265] on textarea "Description" at bounding box center [452, 271] width 111 height 29
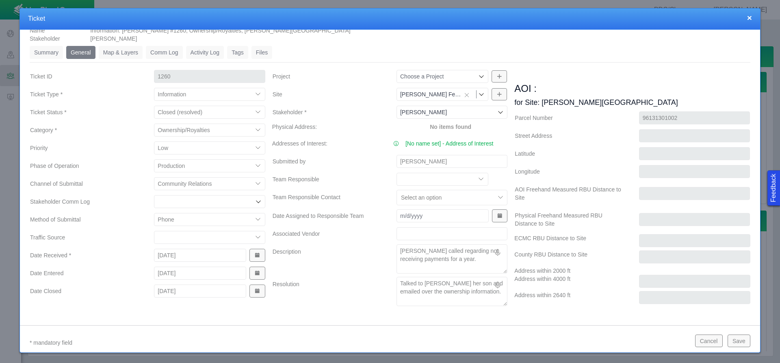
scroll to position [24, 0]
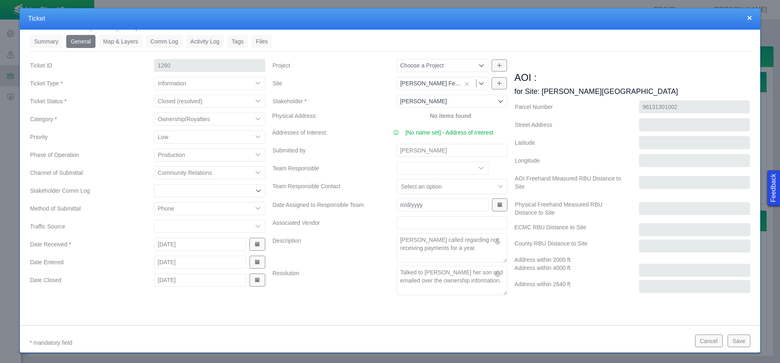
click at [740, 337] on button "Save" at bounding box center [739, 340] width 23 height 12
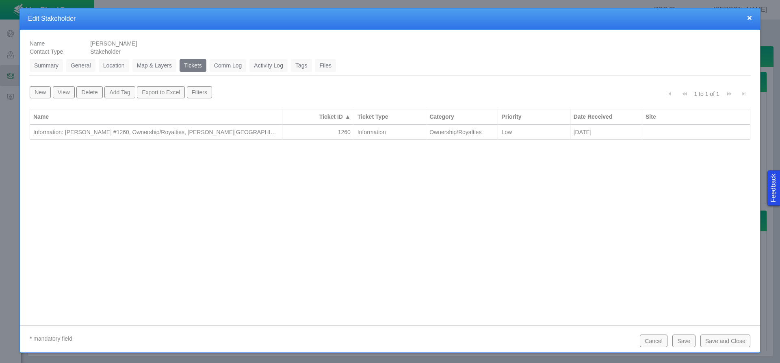
click at [732, 336] on button "Save and Close" at bounding box center [726, 340] width 50 height 12
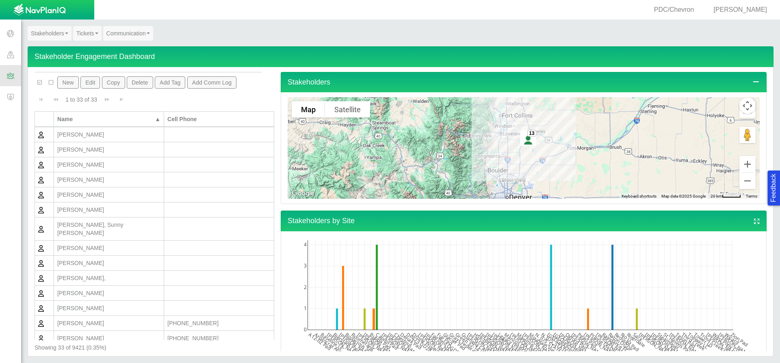
scroll to position [0, 0]
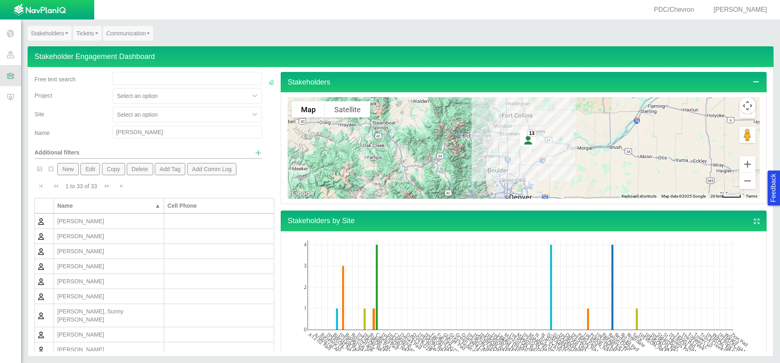
drag, startPoint x: 144, startPoint y: 132, endPoint x: 82, endPoint y: 132, distance: 62.2
click at [82, 132] on div "Name [PERSON_NAME]" at bounding box center [148, 134] width 234 height 16
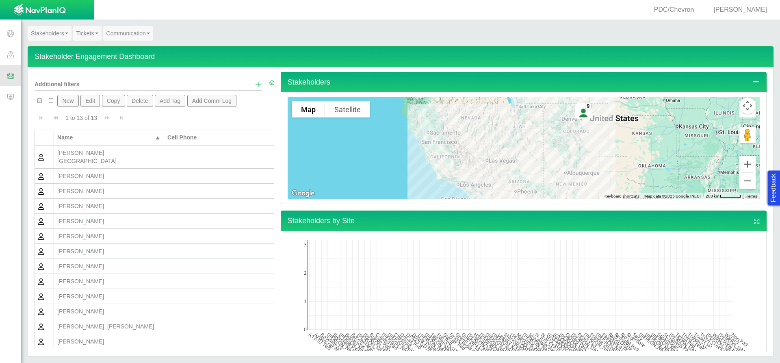
scroll to position [69, 0]
click at [135, 321] on div "[PERSON_NAME], [PERSON_NAME]" at bounding box center [108, 325] width 103 height 8
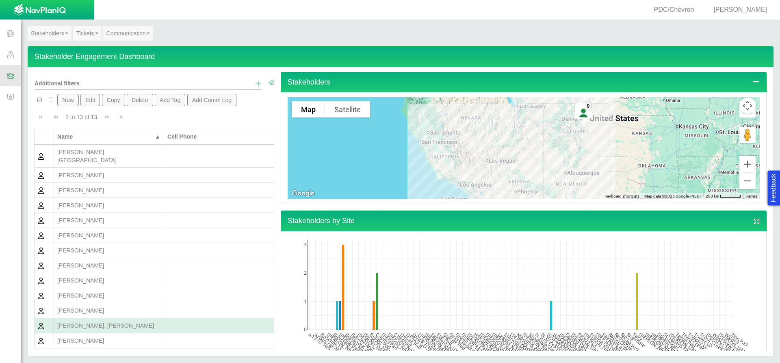
click at [135, 321] on div "[PERSON_NAME], [PERSON_NAME]" at bounding box center [108, 325] width 103 height 8
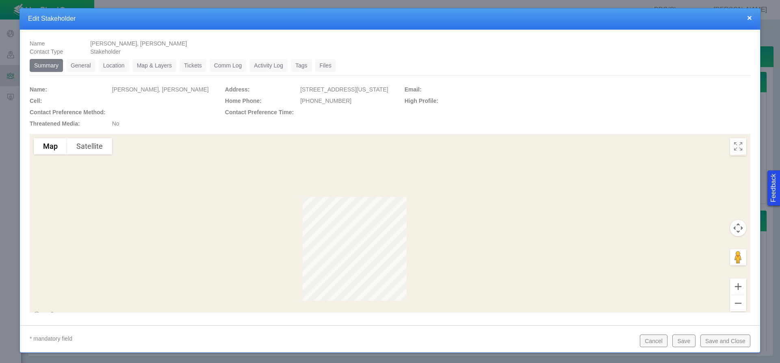
click at [730, 336] on button "Save and Close" at bounding box center [726, 340] width 50 height 12
